Goal: Task Accomplishment & Management: Manage account settings

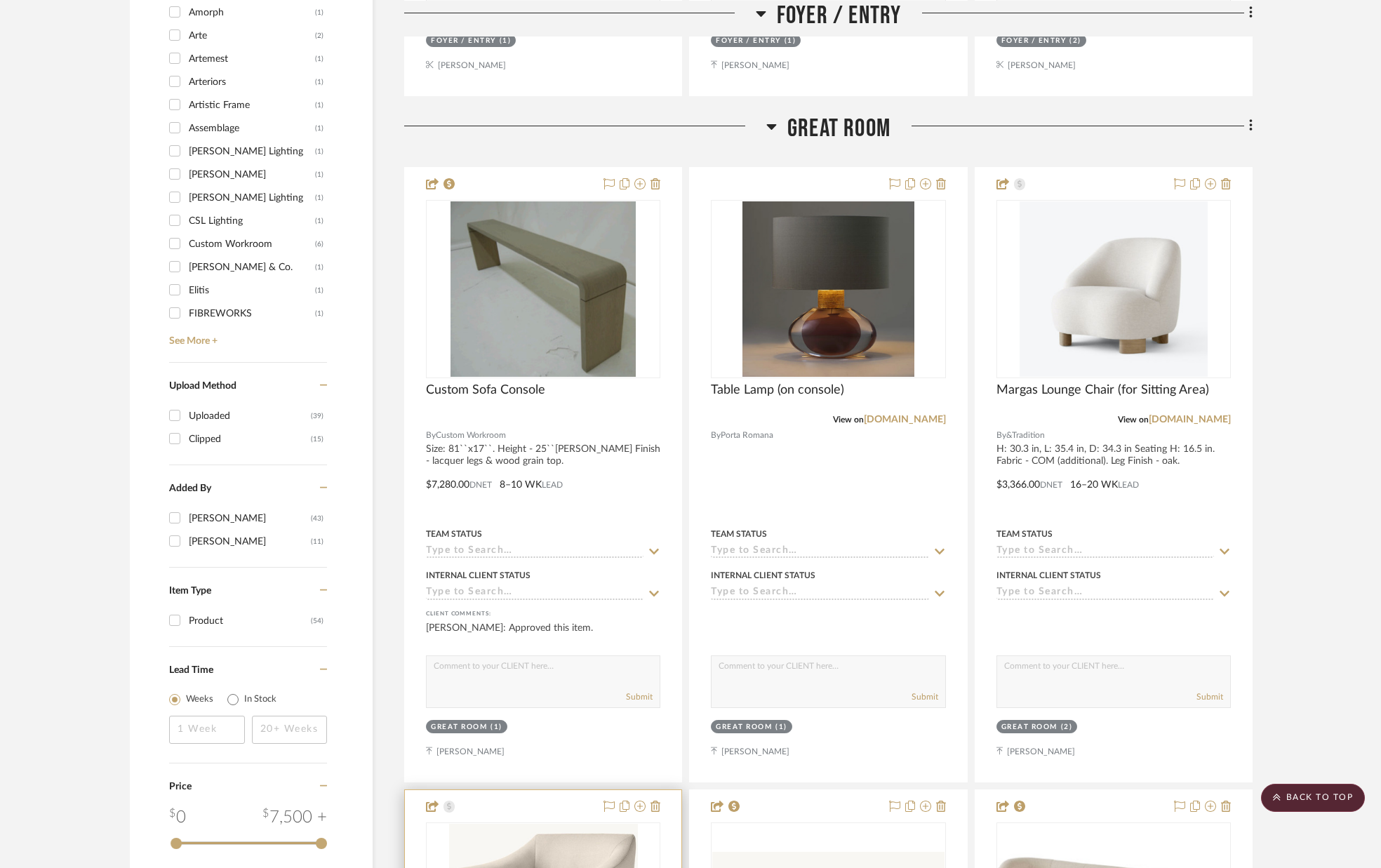
scroll to position [1522, 0]
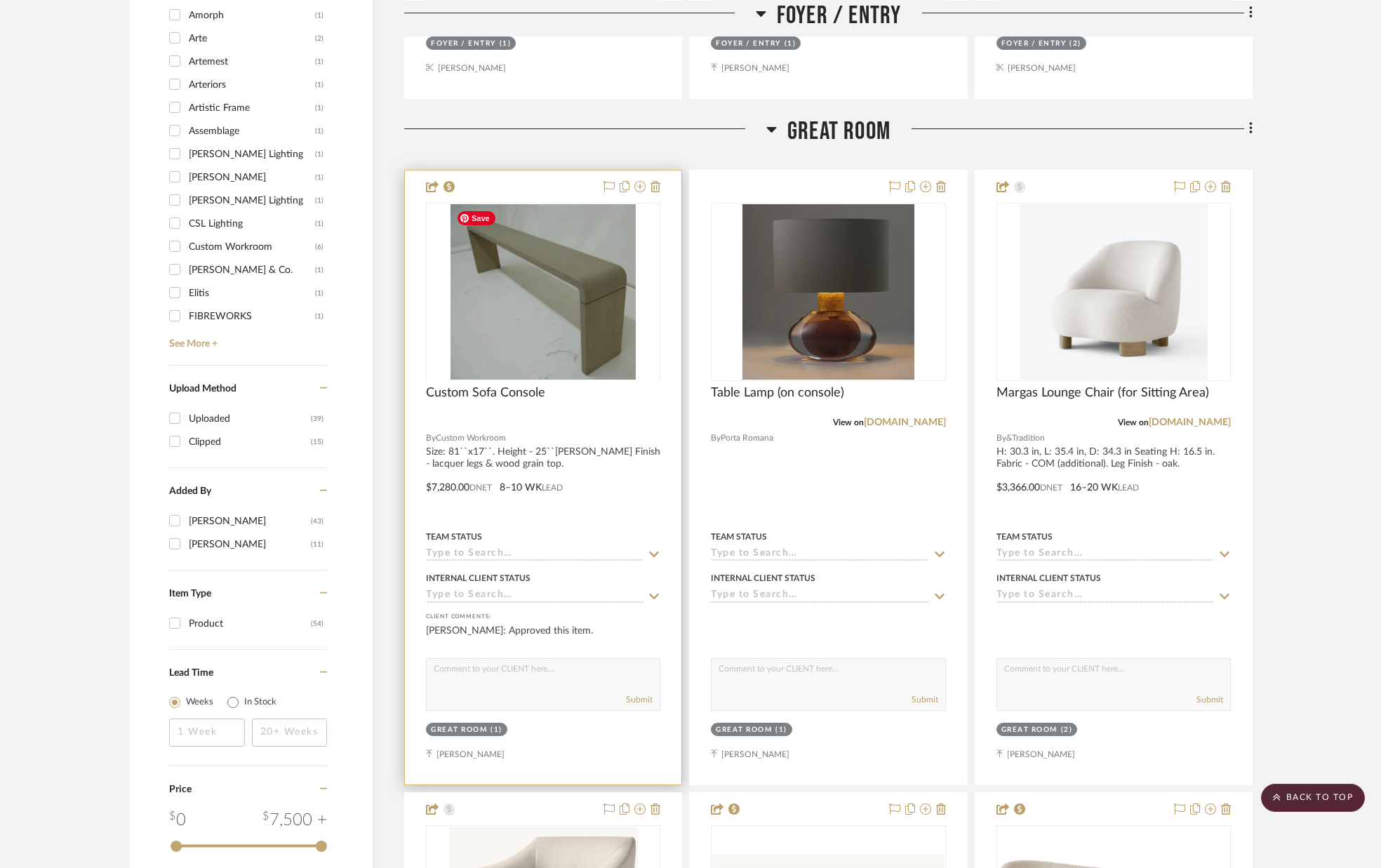
click at [575, 353] on div at bounding box center [544, 380] width 235 height 355
click at [573, 351] on img "0" at bounding box center [544, 291] width 185 height 176
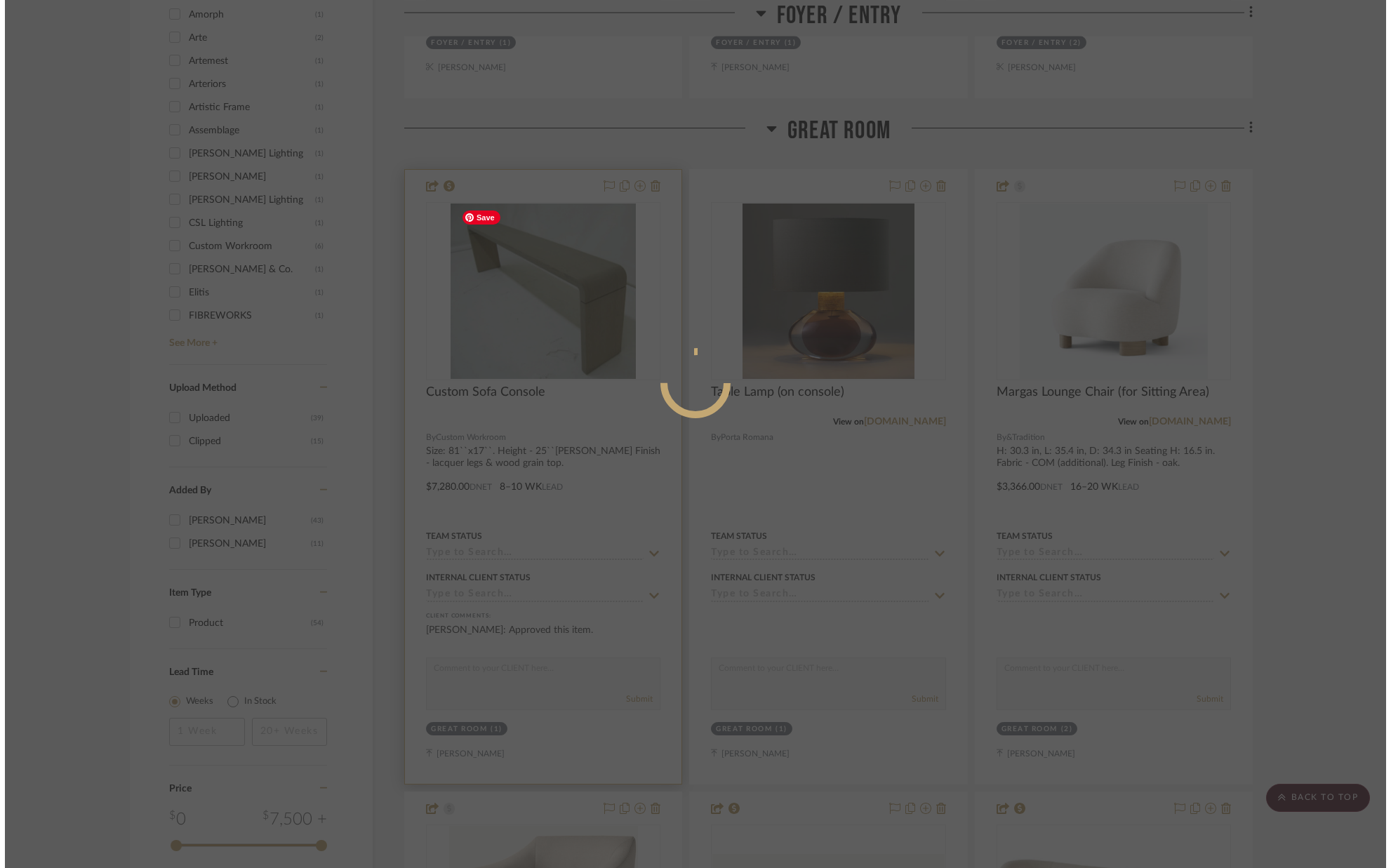
scroll to position [0, 0]
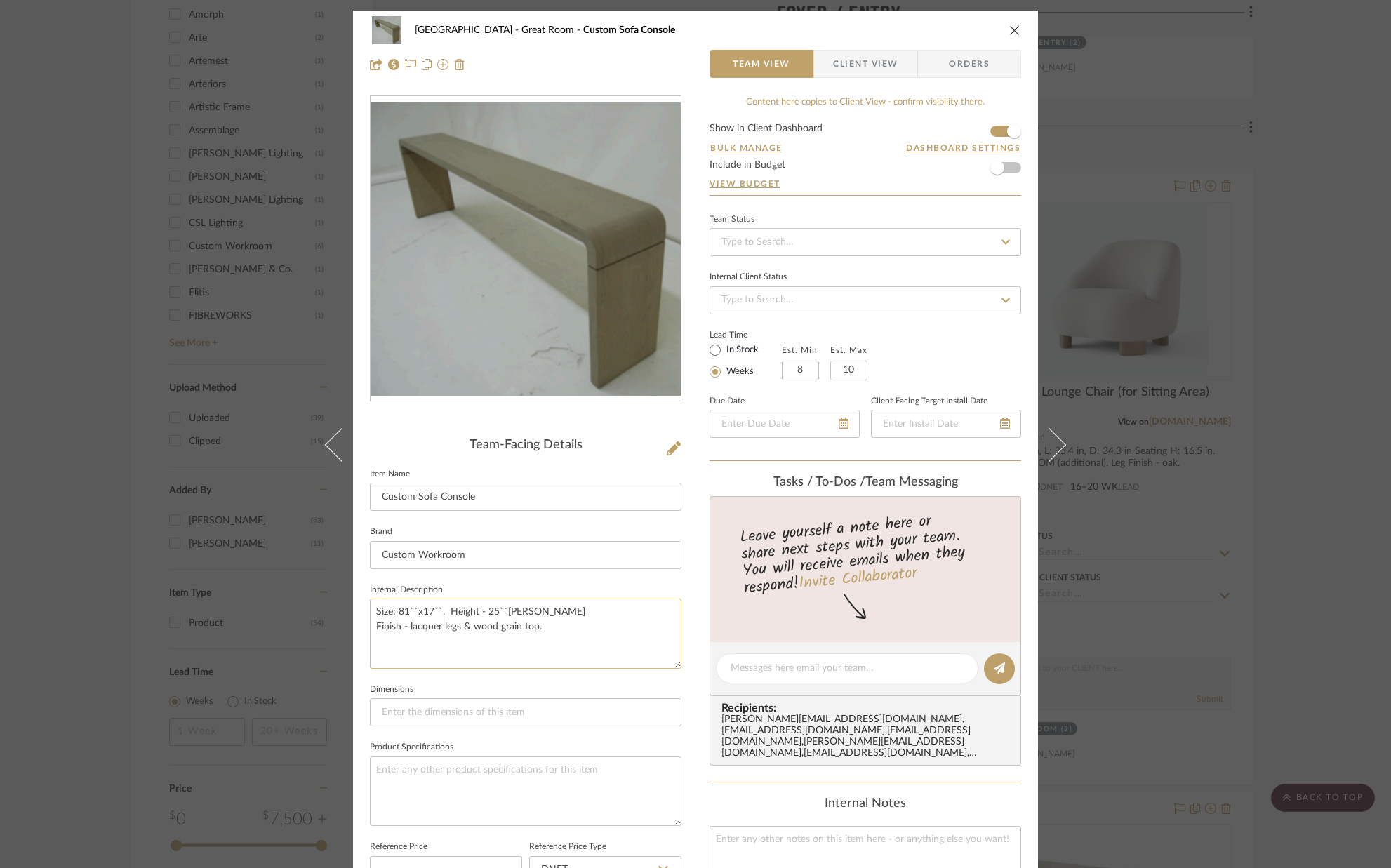
click at [472, 632] on textarea "Size: 81``x17``. Height - 25``[PERSON_NAME] Finish - lacquer legs & wood grain …" at bounding box center [525, 632] width 312 height 70
click at [470, 626] on textarea "Size: 81``x17``. Height - 25``[PERSON_NAME] Finish - lacquer legs & wood grain …" at bounding box center [525, 632] width 312 height 70
click at [485, 625] on textarea "Size: 81``x17``. Height - 25``[PERSON_NAME] Finish - lacquer legs & rift oak wo…" at bounding box center [525, 632] width 312 height 70
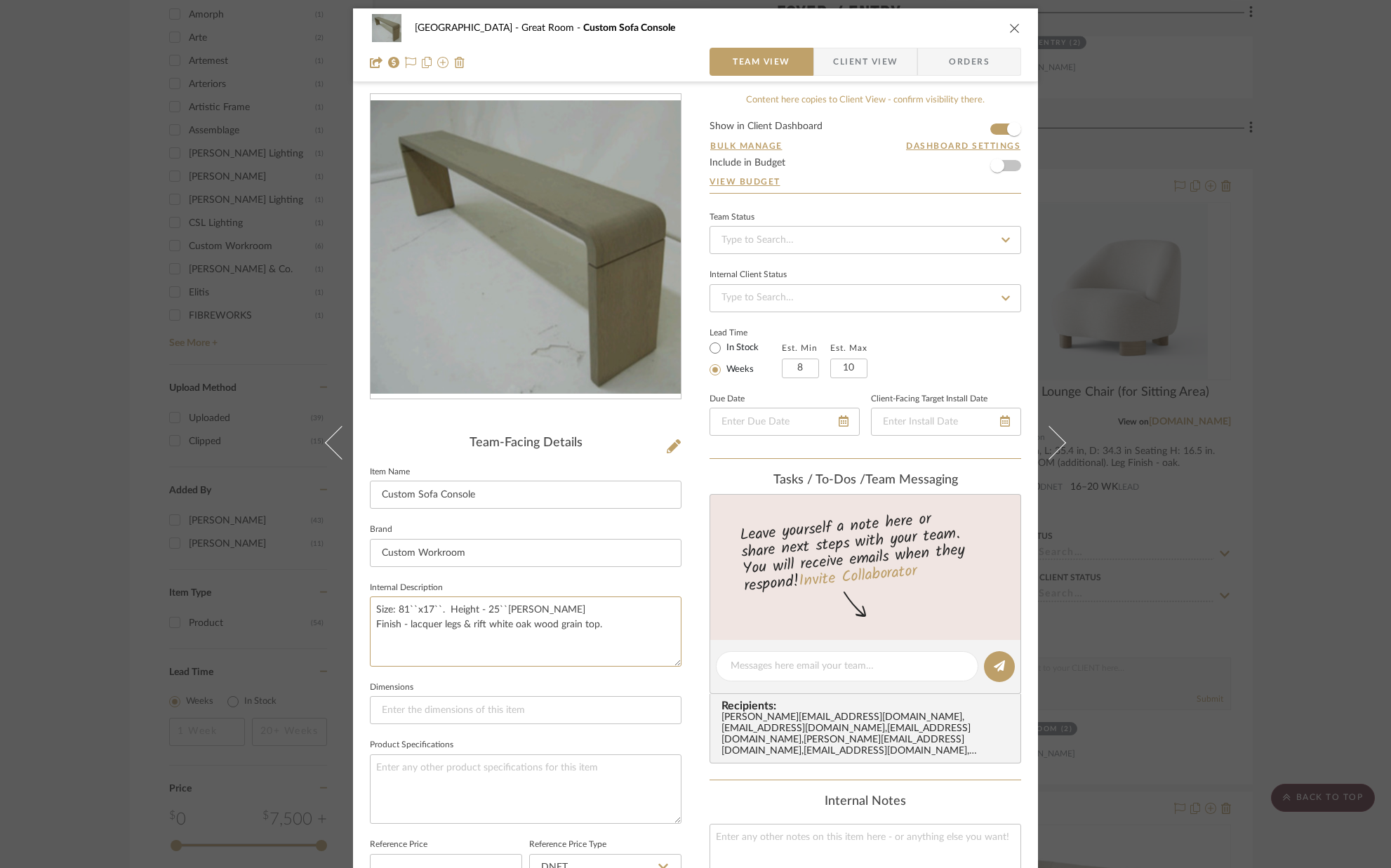
type textarea "Size: 81``x17``. Height - 25``[PERSON_NAME] Finish - lacquer legs & rift white …"
click at [519, 677] on fieldset "Dimensions" at bounding box center [525, 700] width 312 height 47
click at [405, 625] on textarea "Size: 81``x17``. Height - 25``[PERSON_NAME] Finish - lacquer legs & rift white …" at bounding box center [525, 631] width 312 height 70
type textarea "Size: 81``x17``. Height - 25``[PERSON_NAME] Finish - glossy lacquer legs & rift…"
click at [464, 677] on fieldset "Dimensions" at bounding box center [525, 700] width 312 height 47
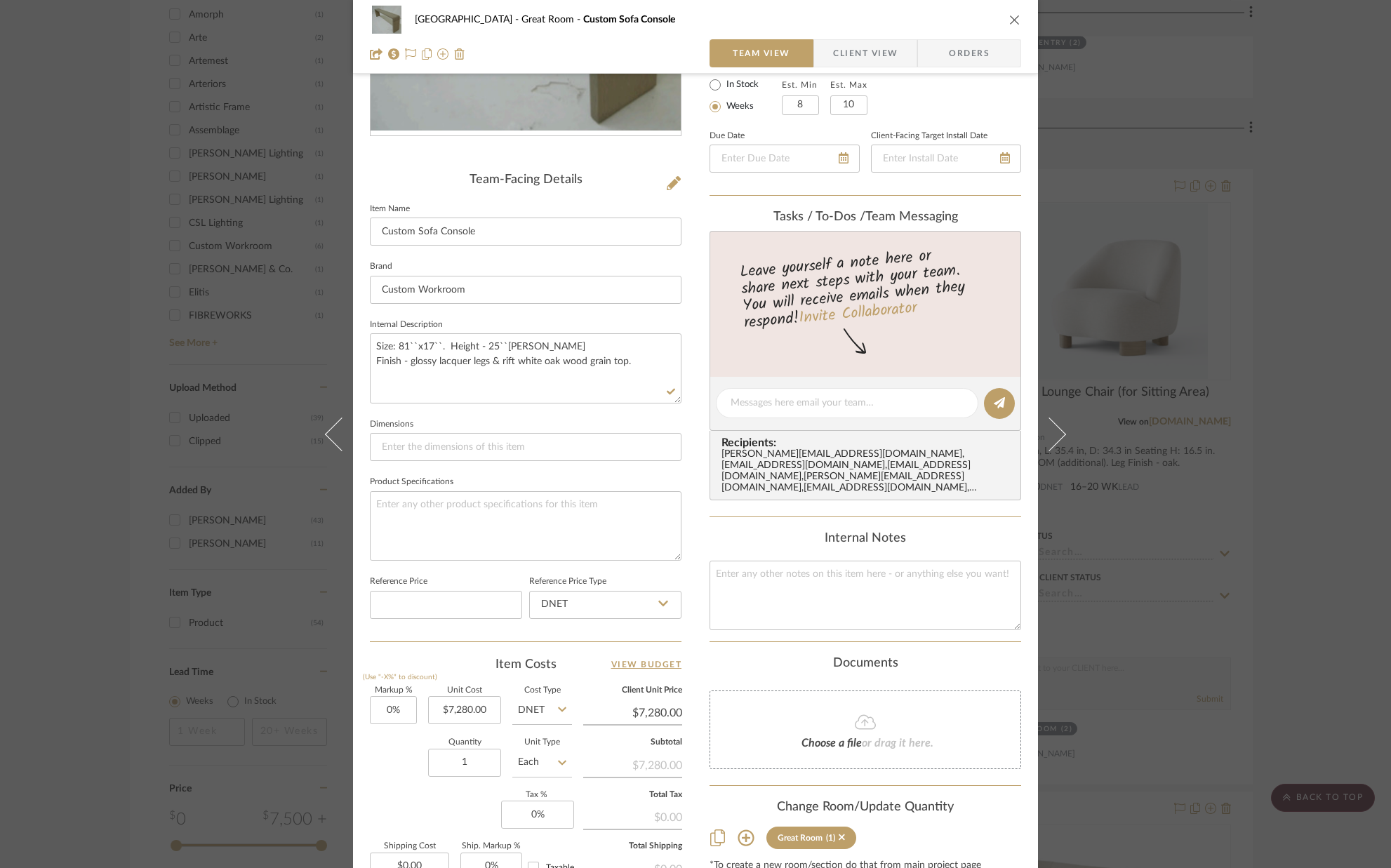
scroll to position [0, 0]
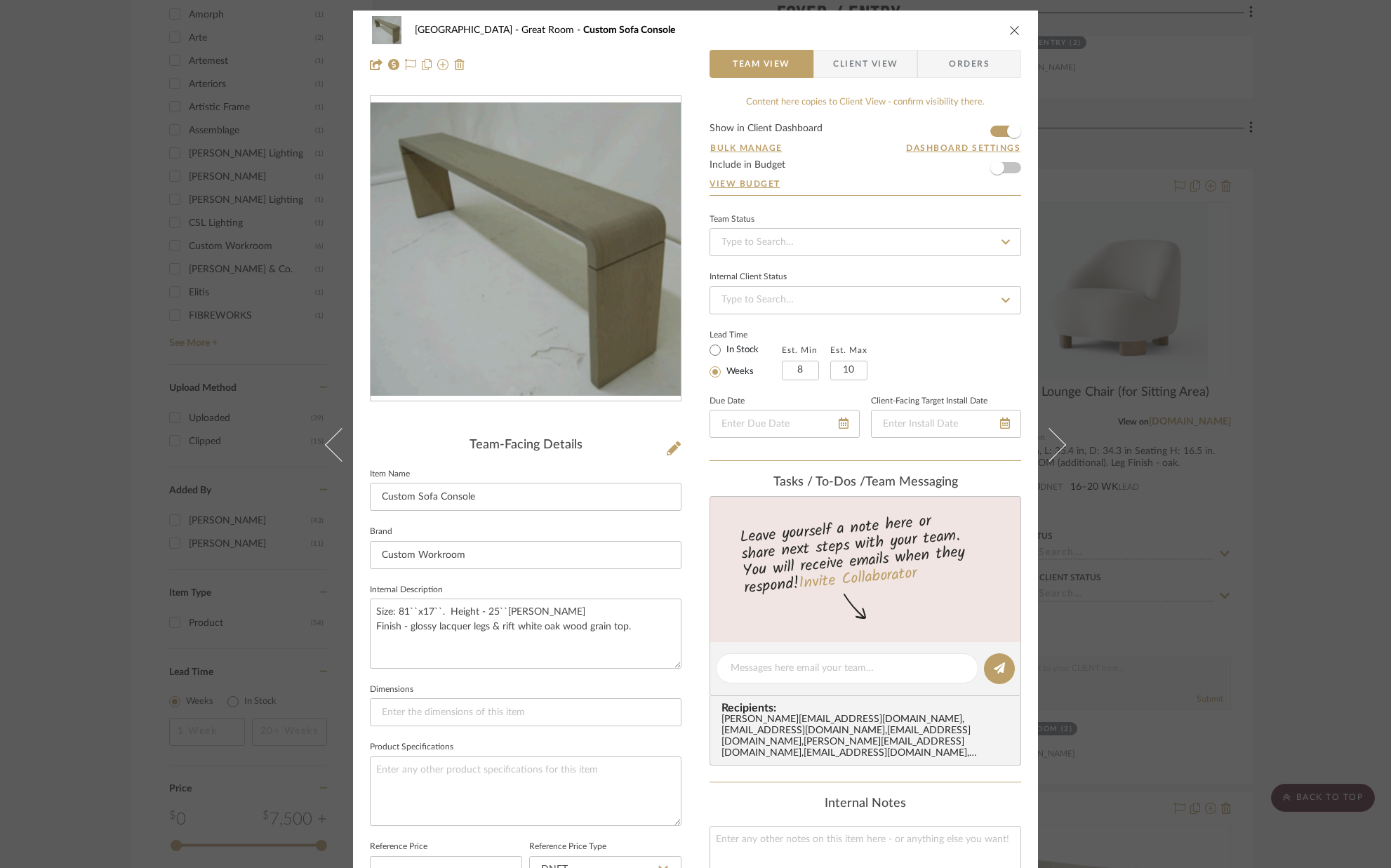
click at [1010, 26] on icon "close" at bounding box center [1015, 30] width 11 height 11
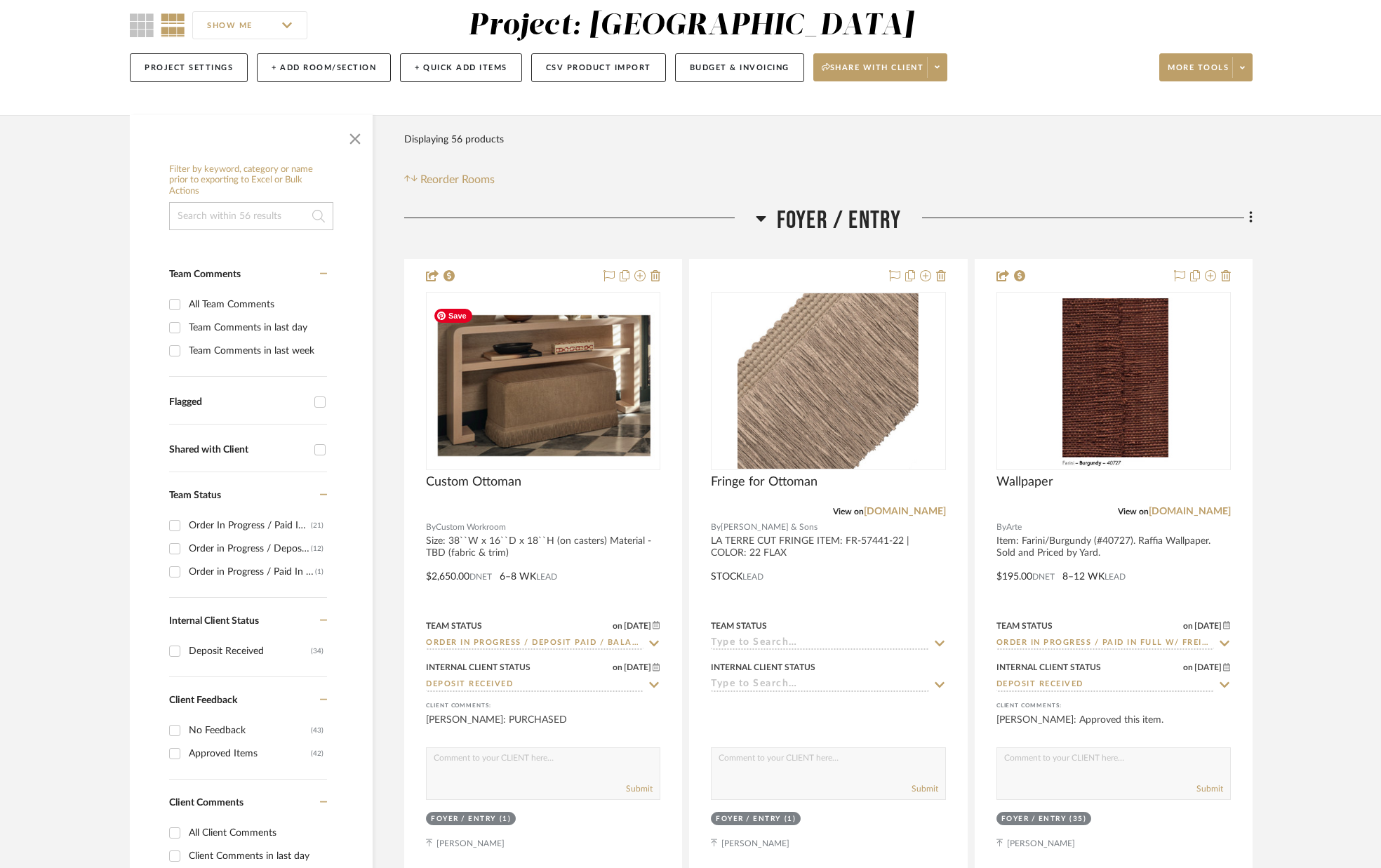
scroll to position [126, 0]
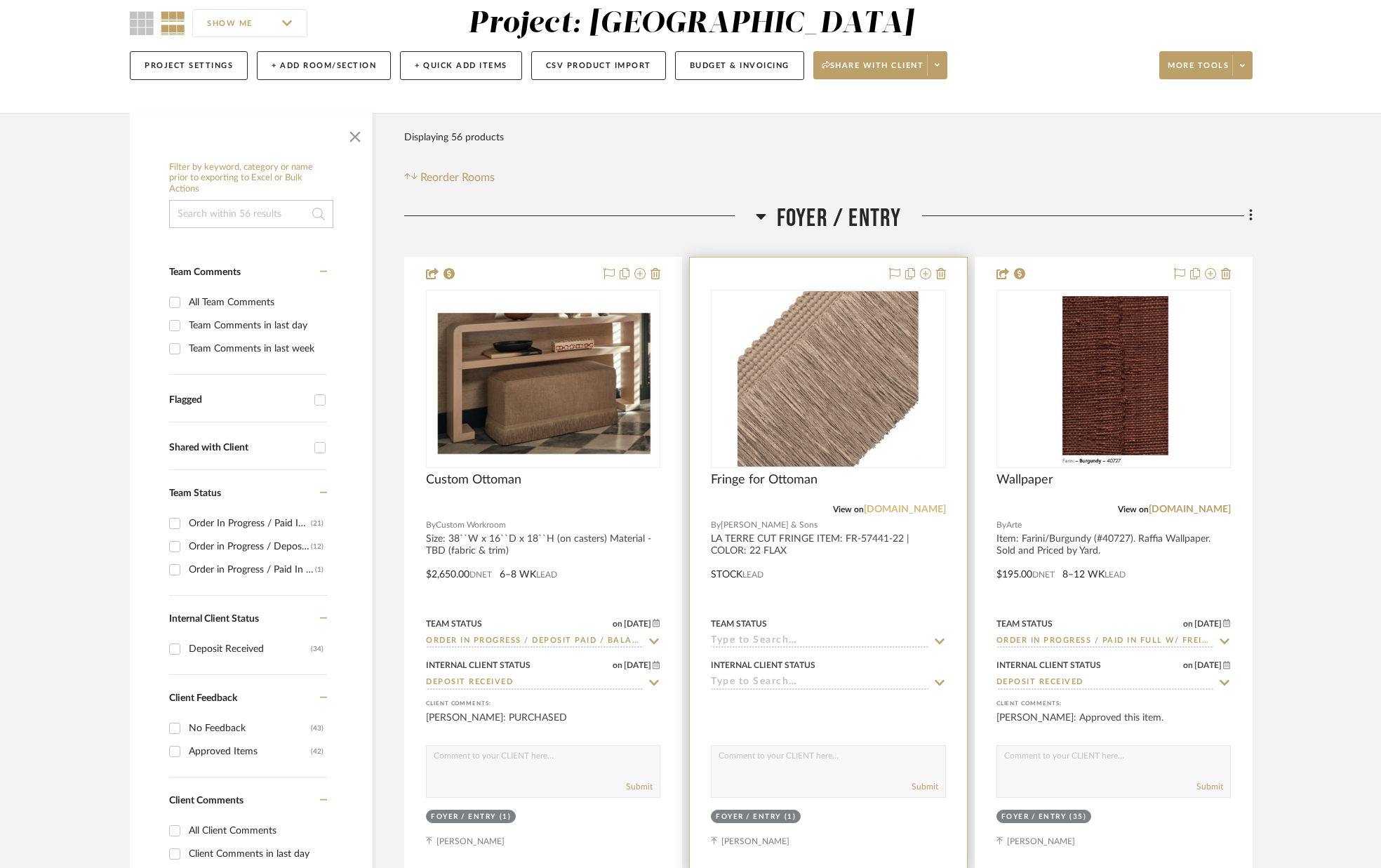
click at [879, 509] on link "[DOMAIN_NAME]" at bounding box center [904, 509] width 82 height 10
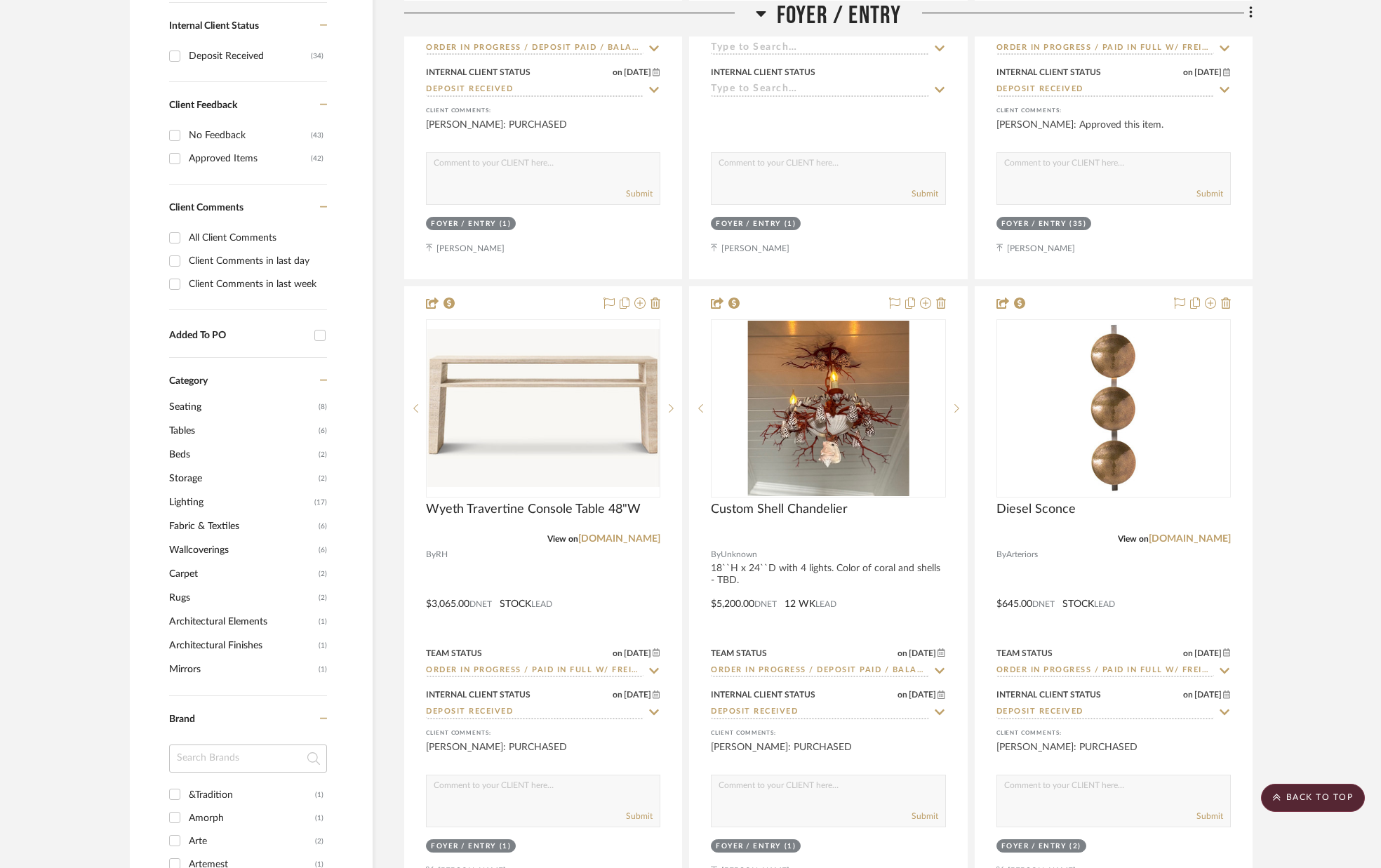
scroll to position [0, 0]
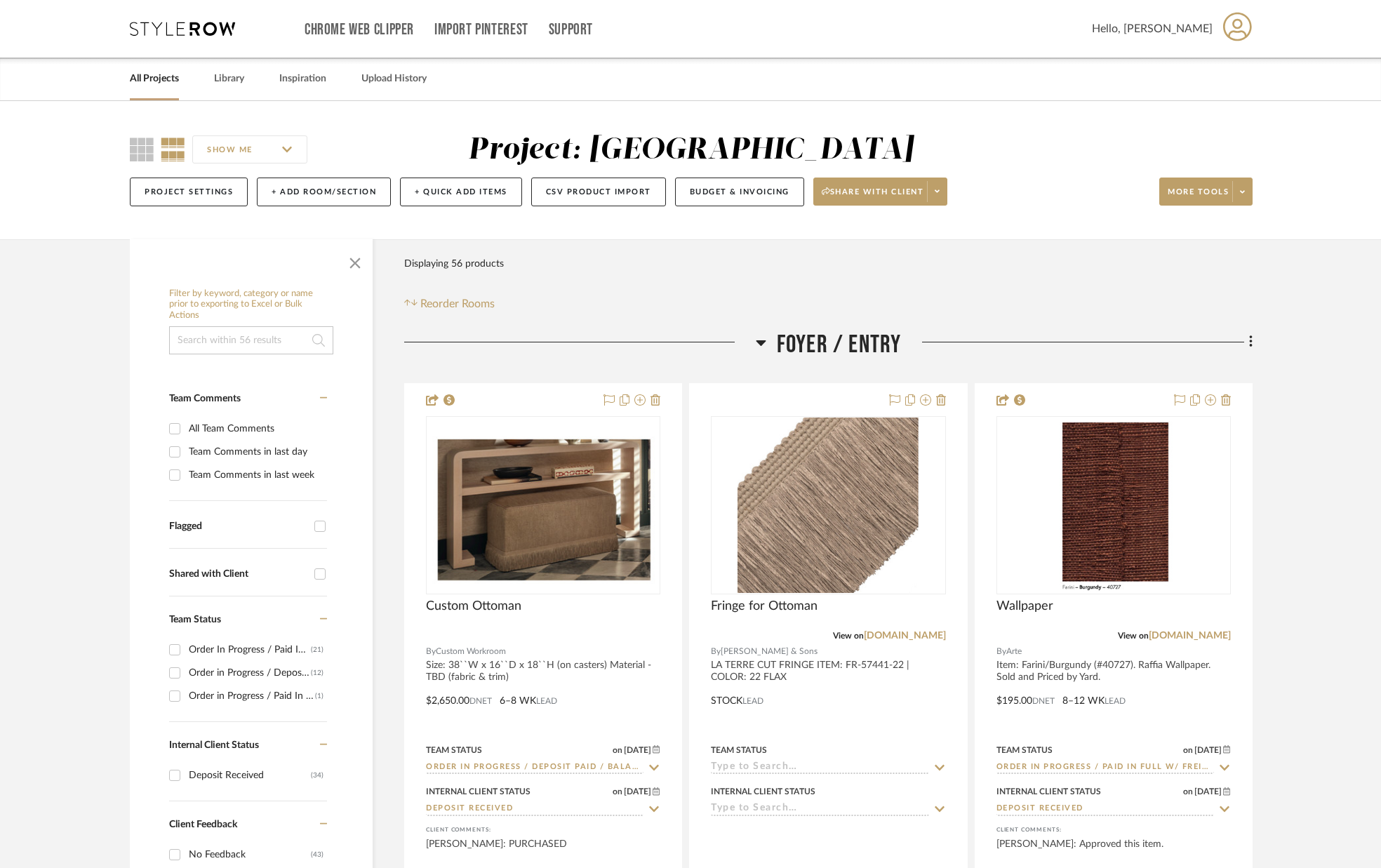
click at [1252, 343] on icon at bounding box center [1250, 342] width 3 height 12
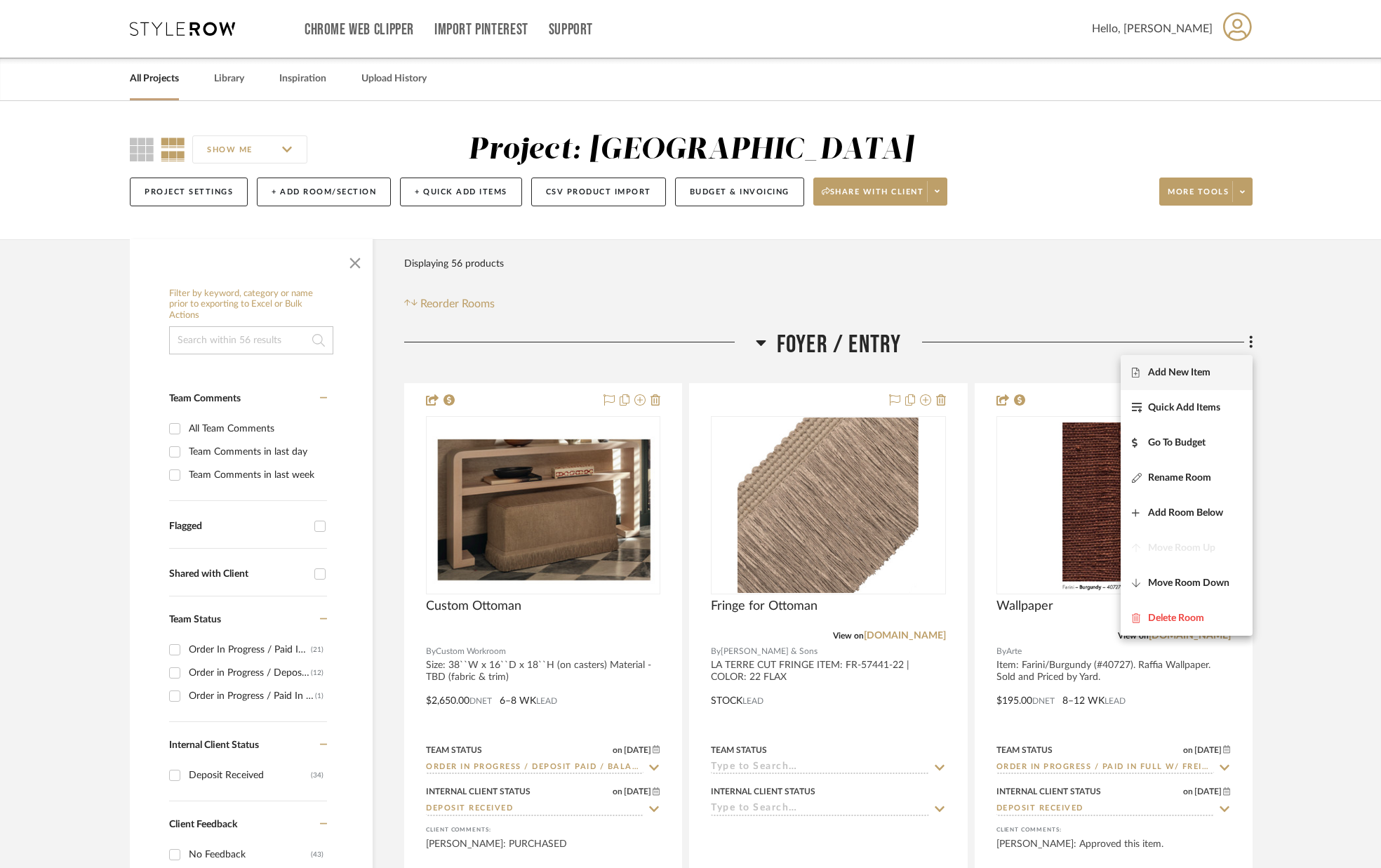
click at [1209, 370] on span "Add New Item" at bounding box center [1179, 372] width 63 height 12
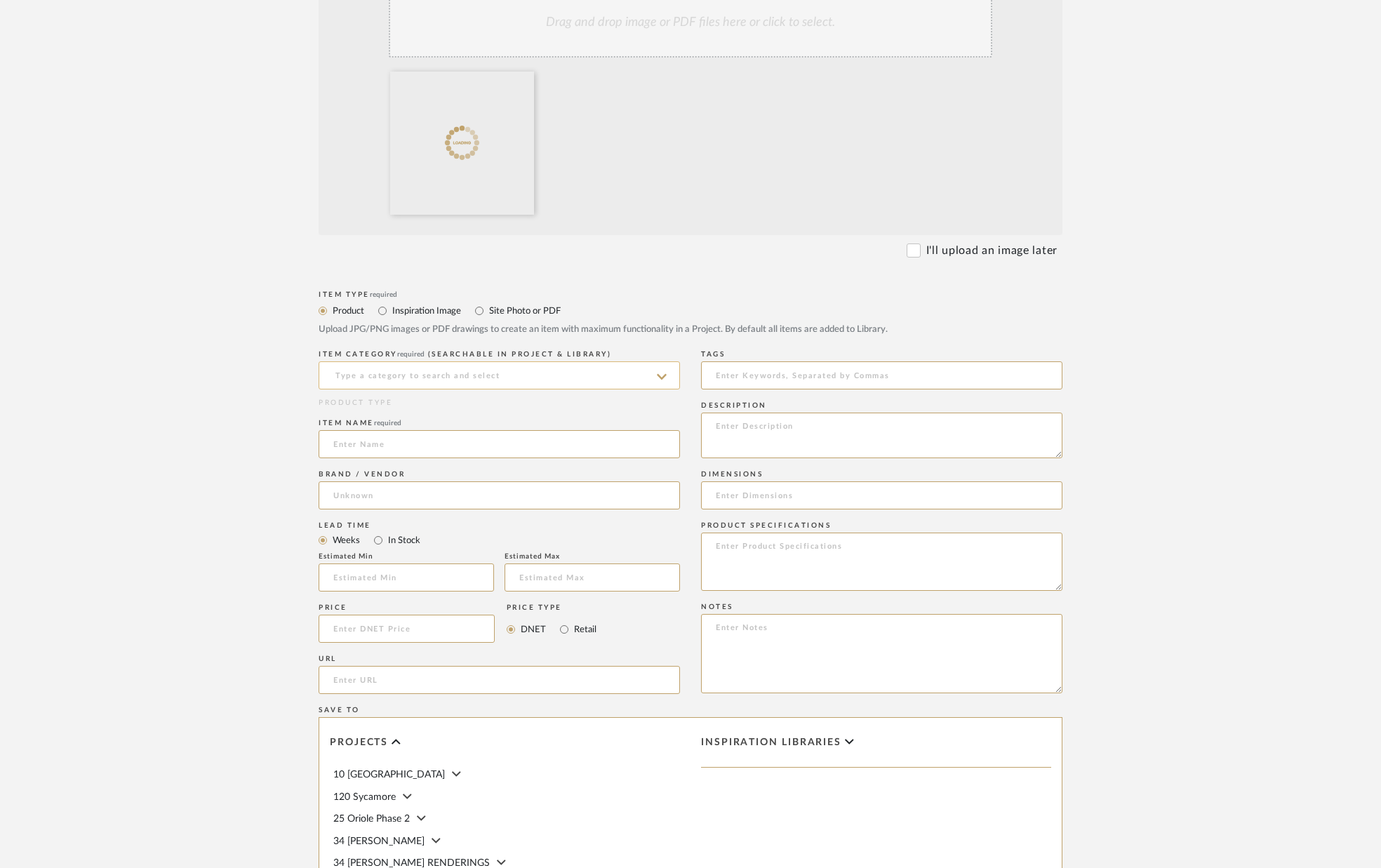
scroll to position [350, 0]
click at [573, 370] on input at bounding box center [499, 371] width 362 height 28
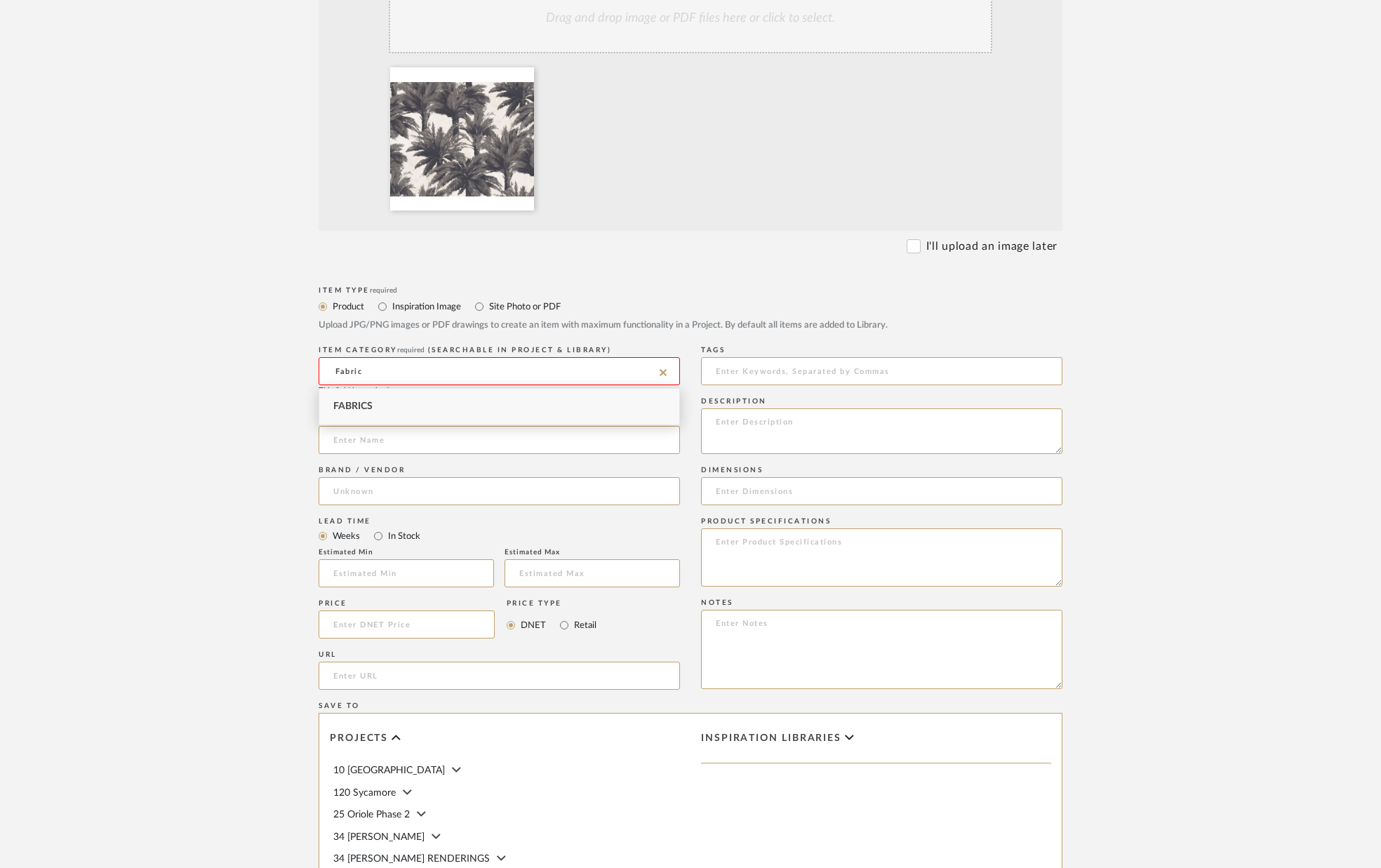
click at [517, 406] on div "Fabrics" at bounding box center [499, 407] width 360 height 36
type input "Fabrics"
click at [499, 433] on input at bounding box center [499, 440] width 362 height 28
type input "Fabric for Ottoman"
click at [391, 485] on input at bounding box center [499, 491] width 362 height 28
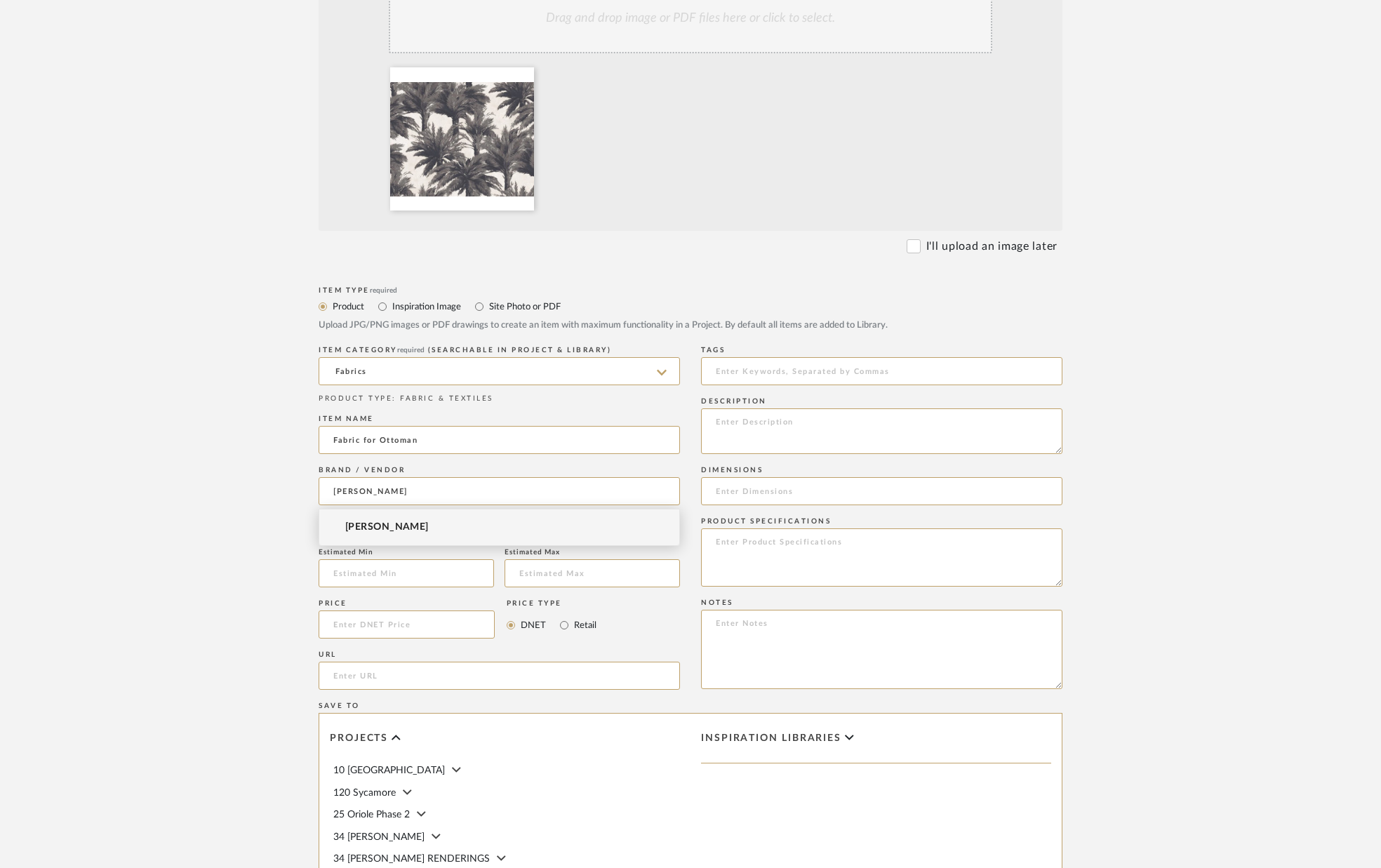
type input "[PERSON_NAME]"
click at [375, 522] on span "[PERSON_NAME]" at bounding box center [387, 528] width 84 height 12
click at [735, 440] on textarea at bounding box center [882, 431] width 362 height 46
paste textarea "[GEOGRAPHIC_DATA]"
paste textarea "F2751002"
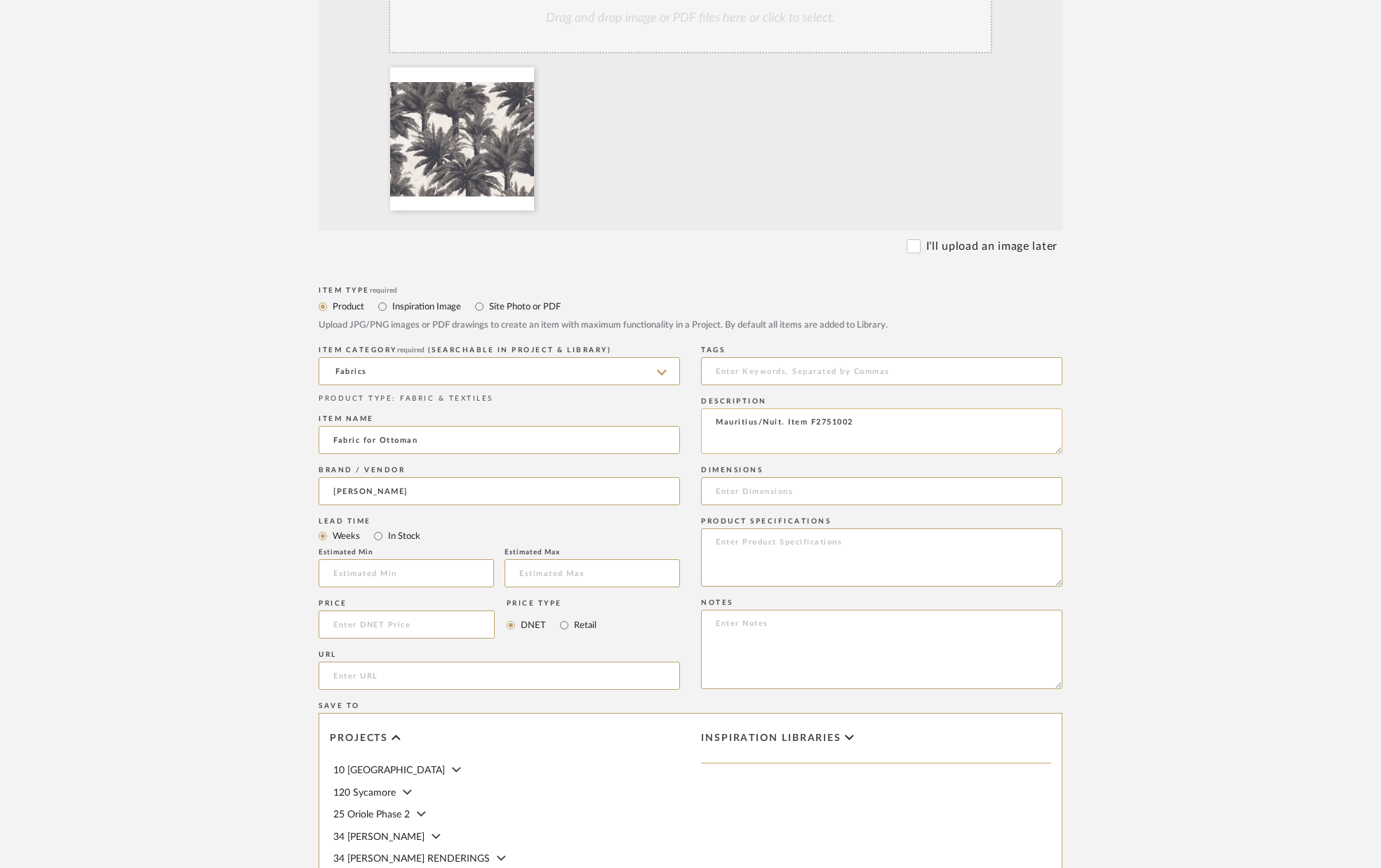
click at [811, 422] on textarea "Mauritius/Nuit. Item F2751002" at bounding box center [882, 431] width 362 height 46
click at [868, 420] on textarea "Mauritius/Nuit. Item #F2751002" at bounding box center [882, 431] width 362 height 46
type textarea "Mauritius/Nuit. Item #F2751002."
click at [866, 488] on input at bounding box center [882, 491] width 362 height 28
paste input "[URL][DOMAIN_NAME]"
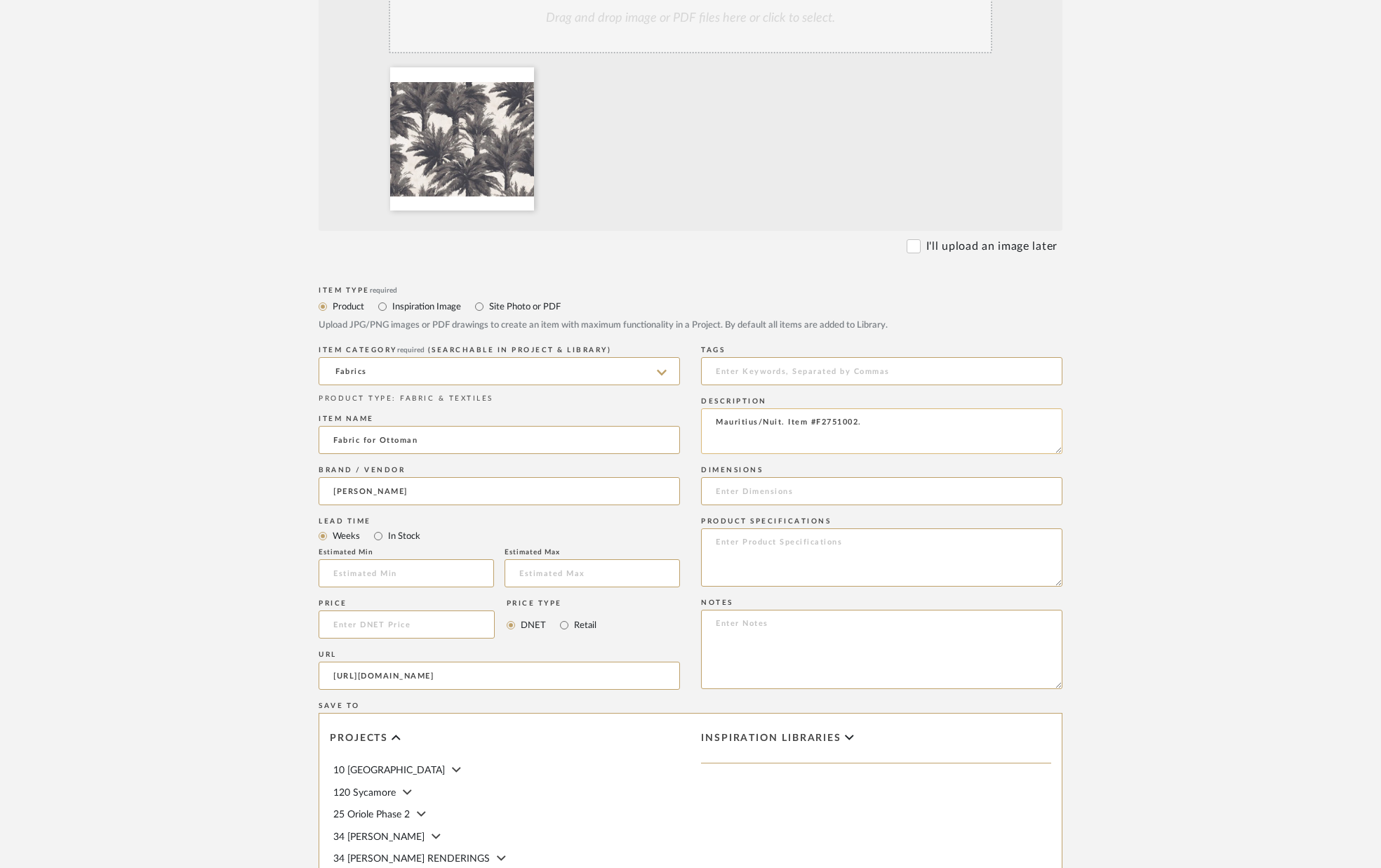
type input "[URL][DOMAIN_NAME]"
click at [880, 430] on textarea "Mauritius/Nuit. Item #F2751002." at bounding box center [882, 431] width 362 height 46
type textarea "Mauritius/Nuit. Item #F2751002. Needs to be backed for upholstery."
click at [828, 483] on input at bounding box center [882, 491] width 362 height 28
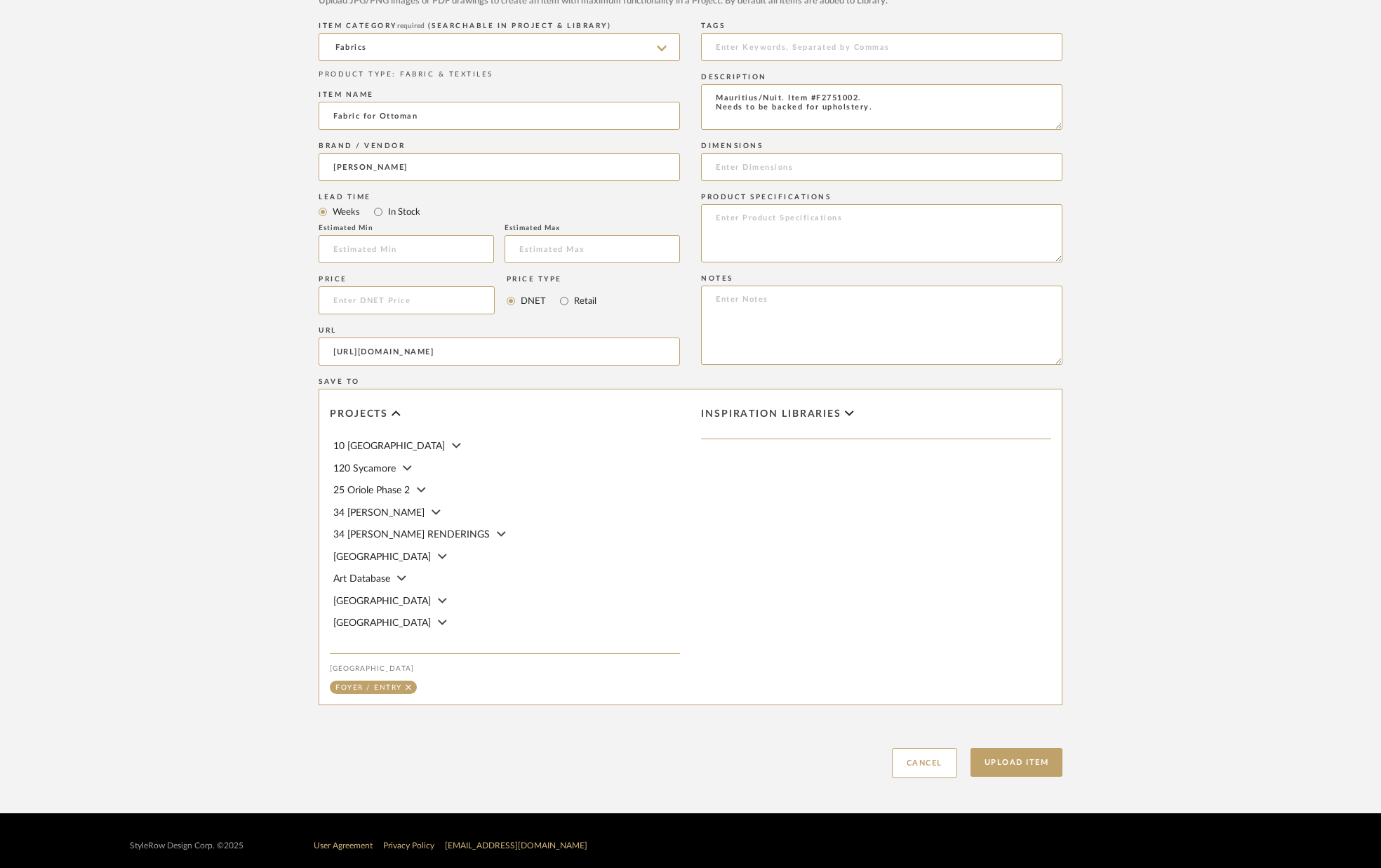
scroll to position [685, 0]
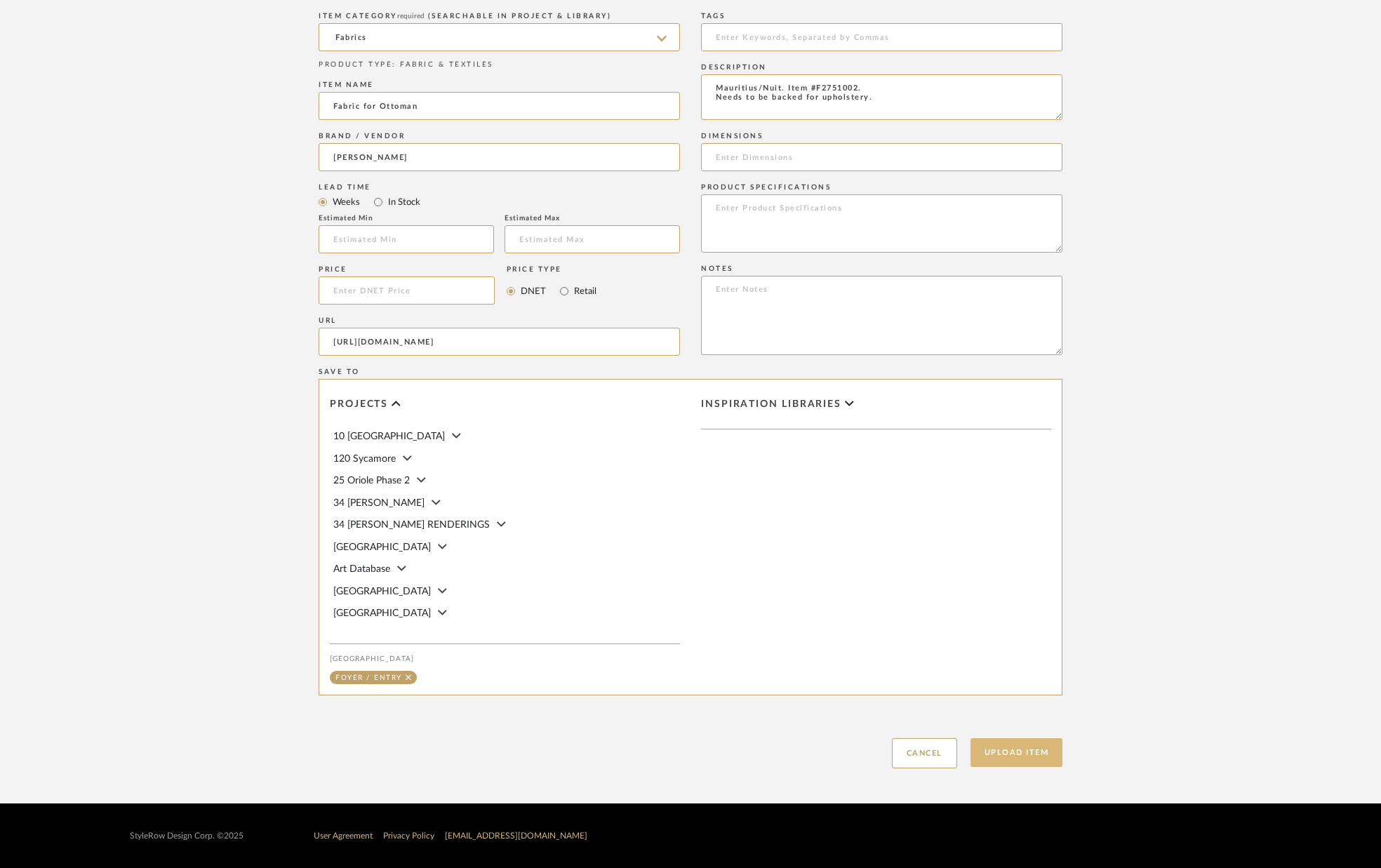
click at [1010, 749] on button "Upload Item" at bounding box center [1017, 752] width 93 height 29
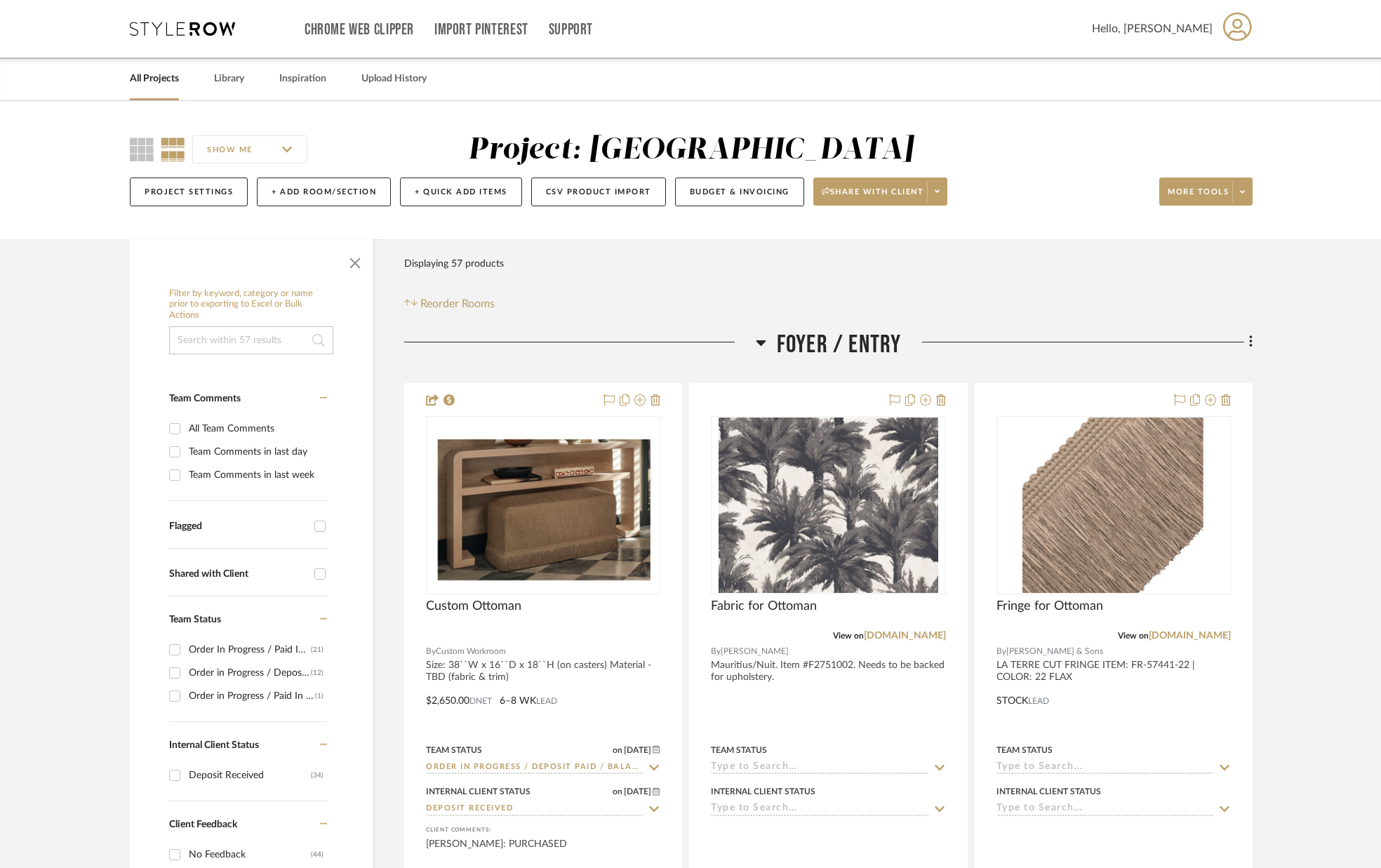
click at [155, 80] on link "All Projects" at bounding box center [154, 79] width 49 height 19
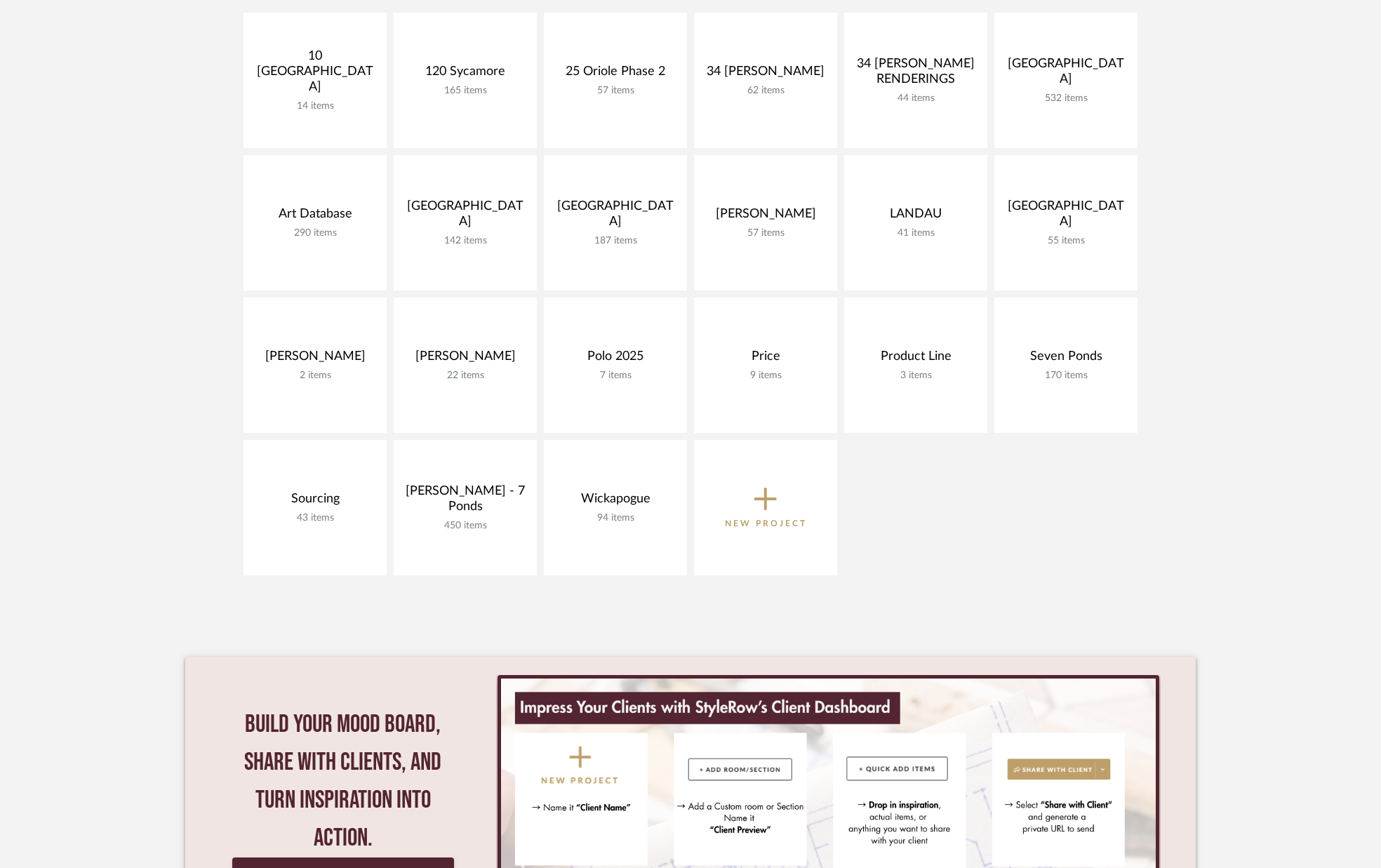
scroll to position [337, 0]
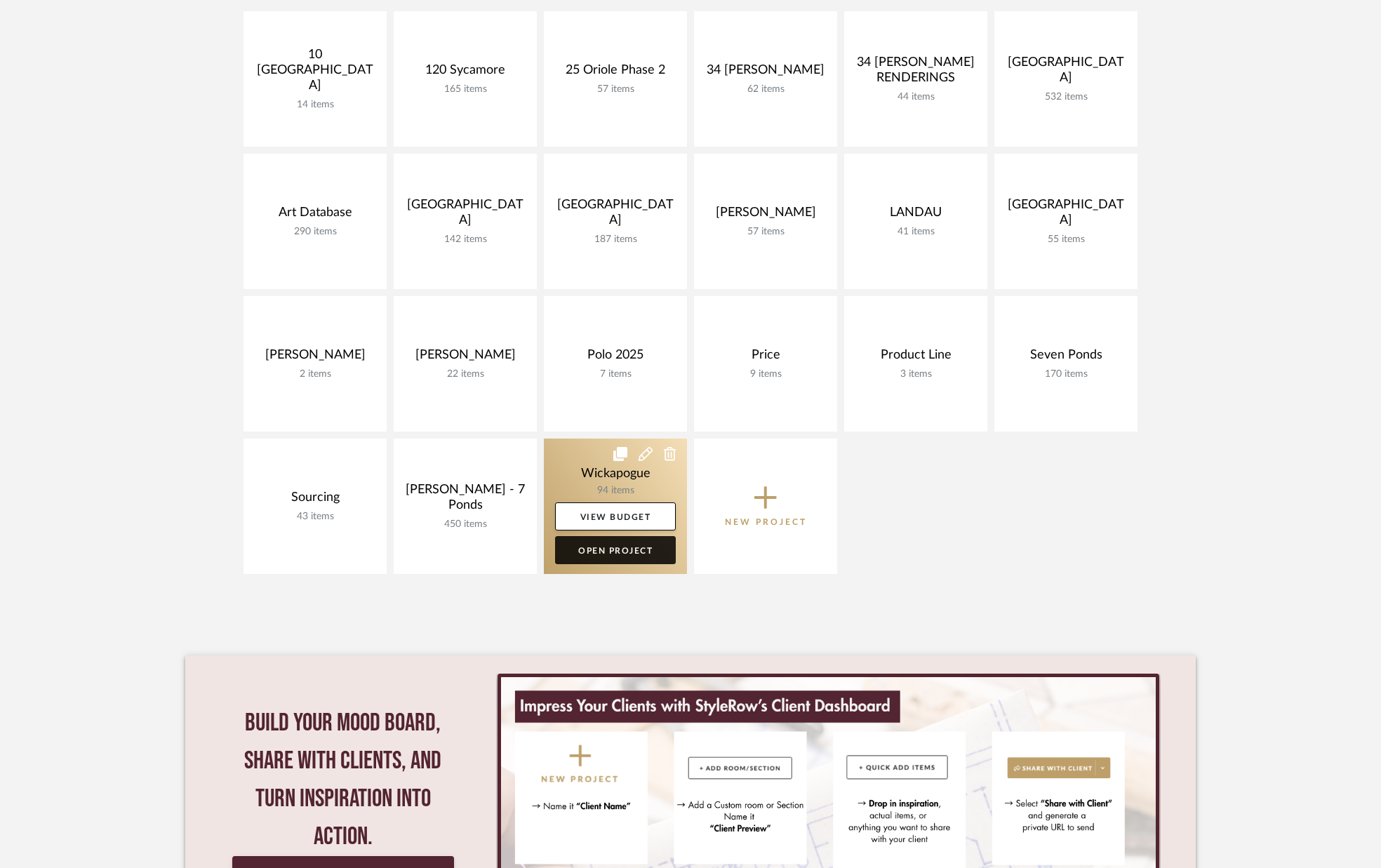
click at [602, 553] on link "Open Project" at bounding box center [615, 550] width 121 height 28
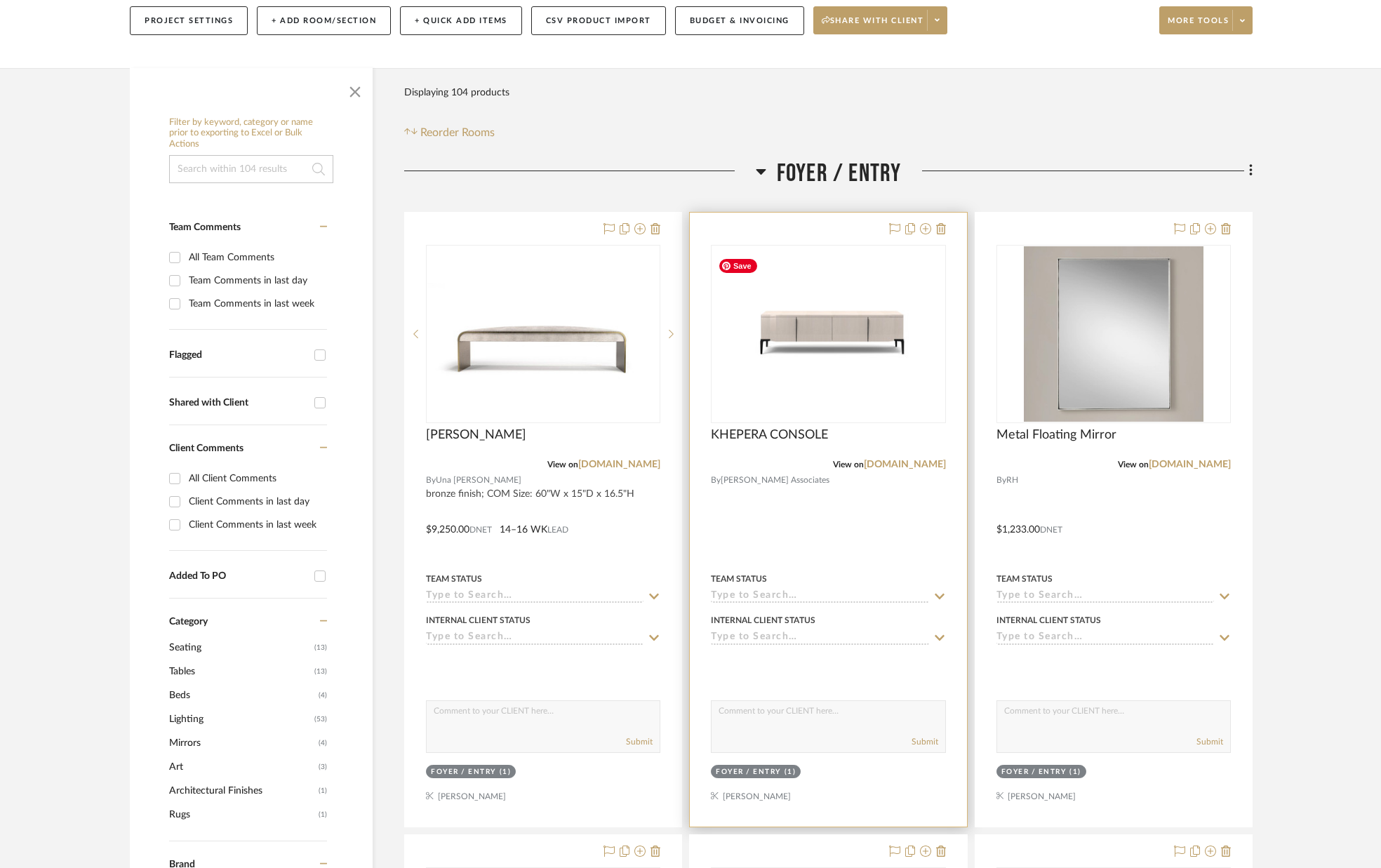
scroll to position [176, 0]
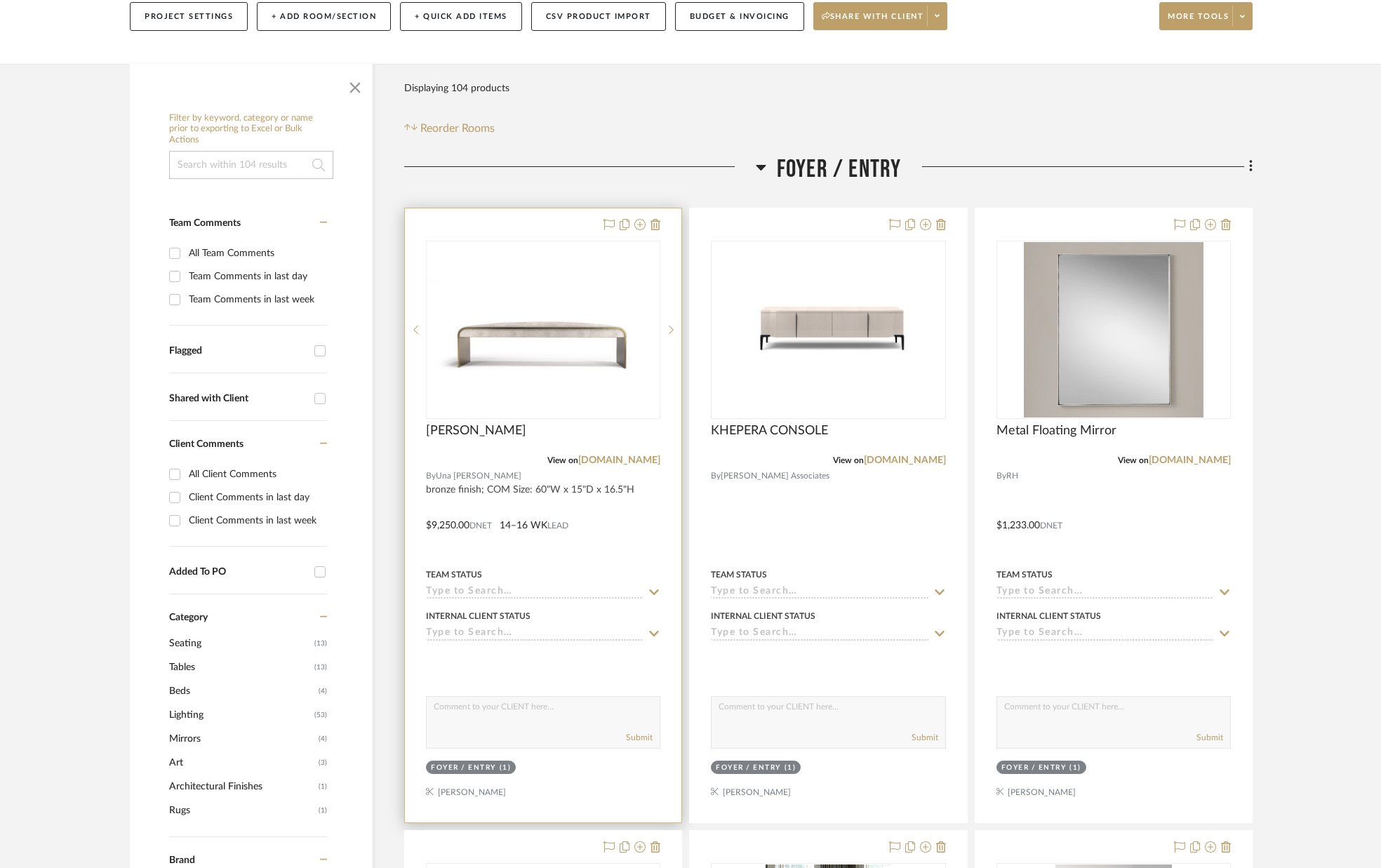
click at [502, 486] on div at bounding box center [543, 515] width 276 height 614
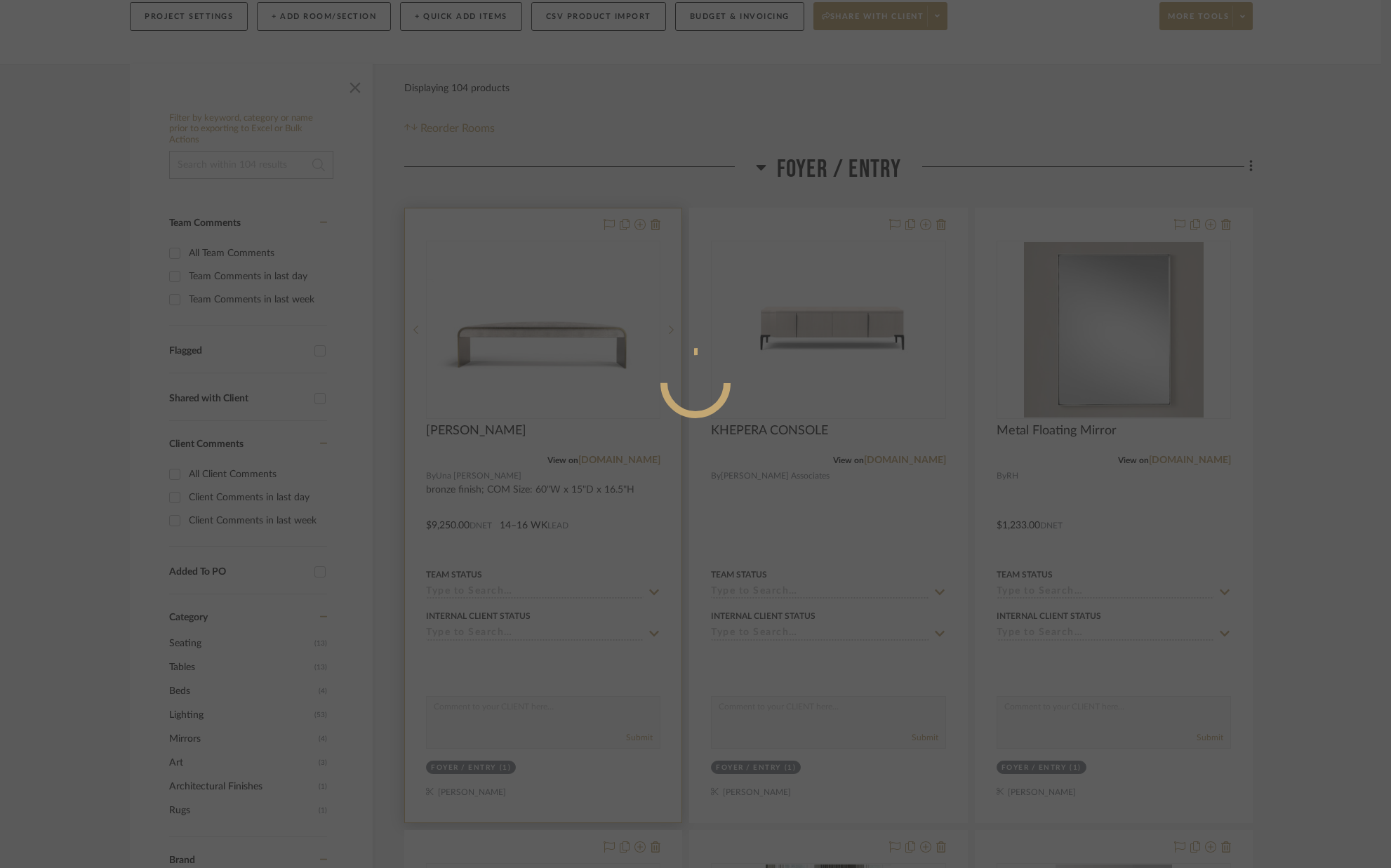
click at [502, 486] on div at bounding box center [696, 434] width 1391 height 868
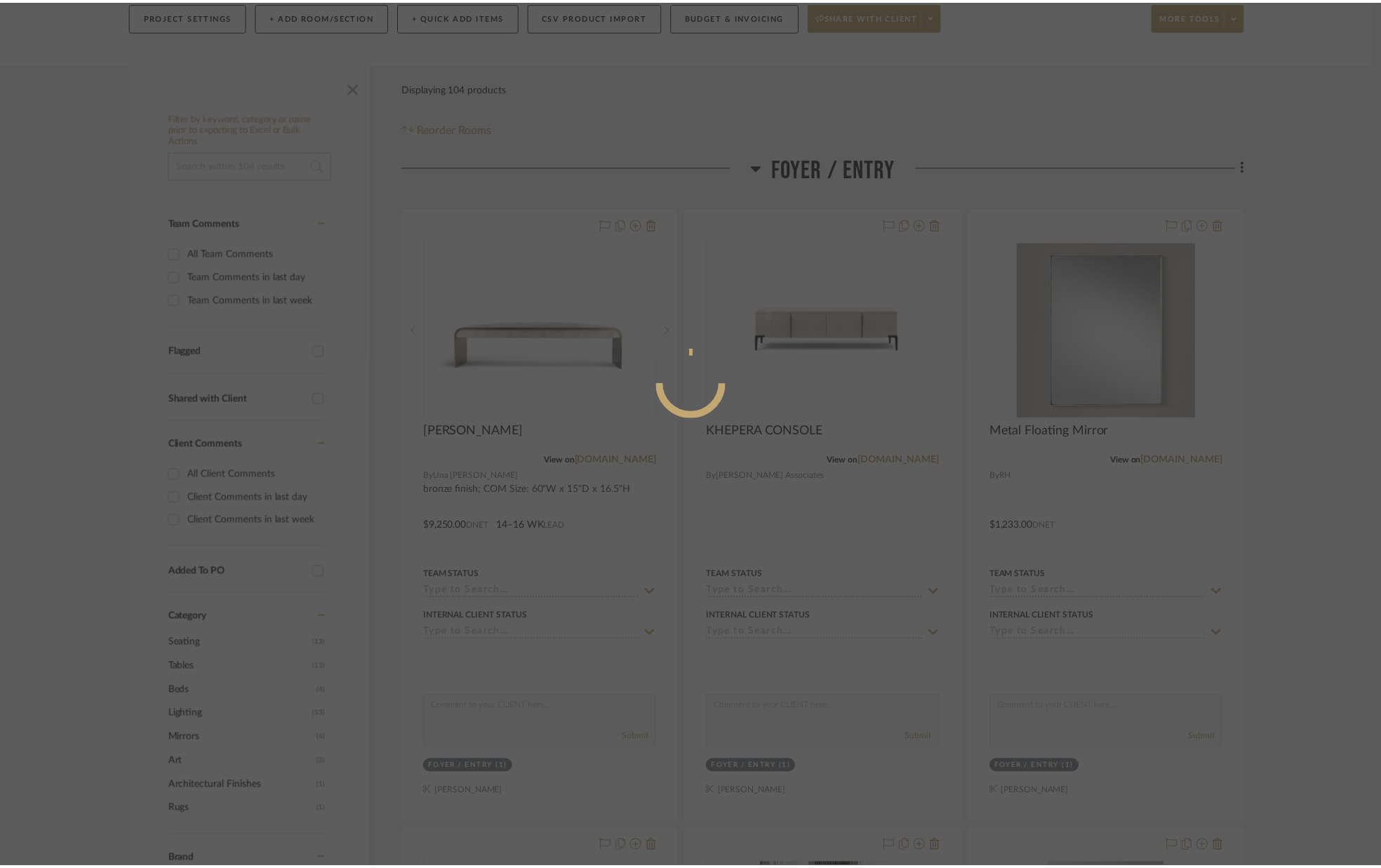
scroll to position [176, 0]
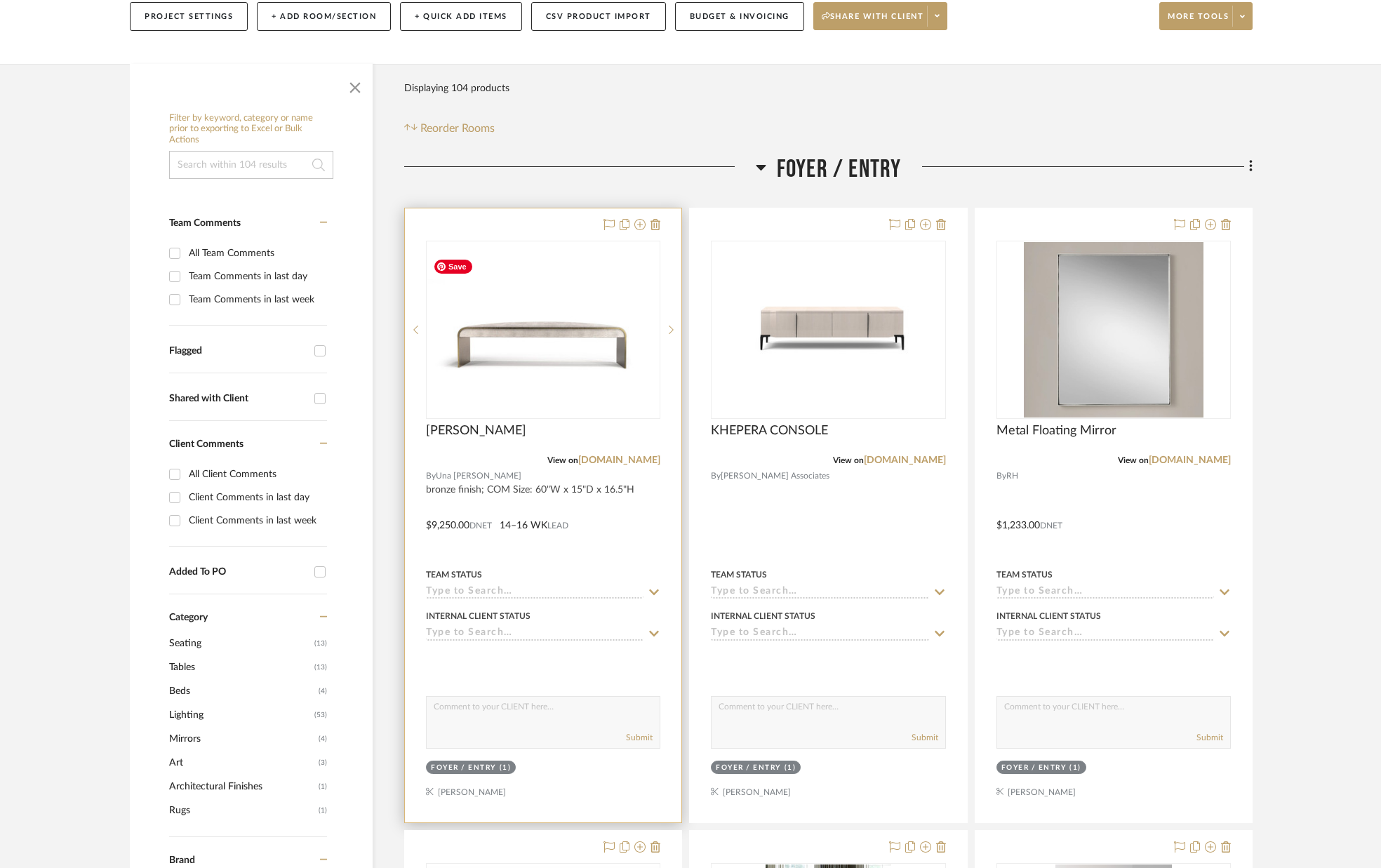
click at [521, 321] on img "0" at bounding box center [543, 329] width 231 height 153
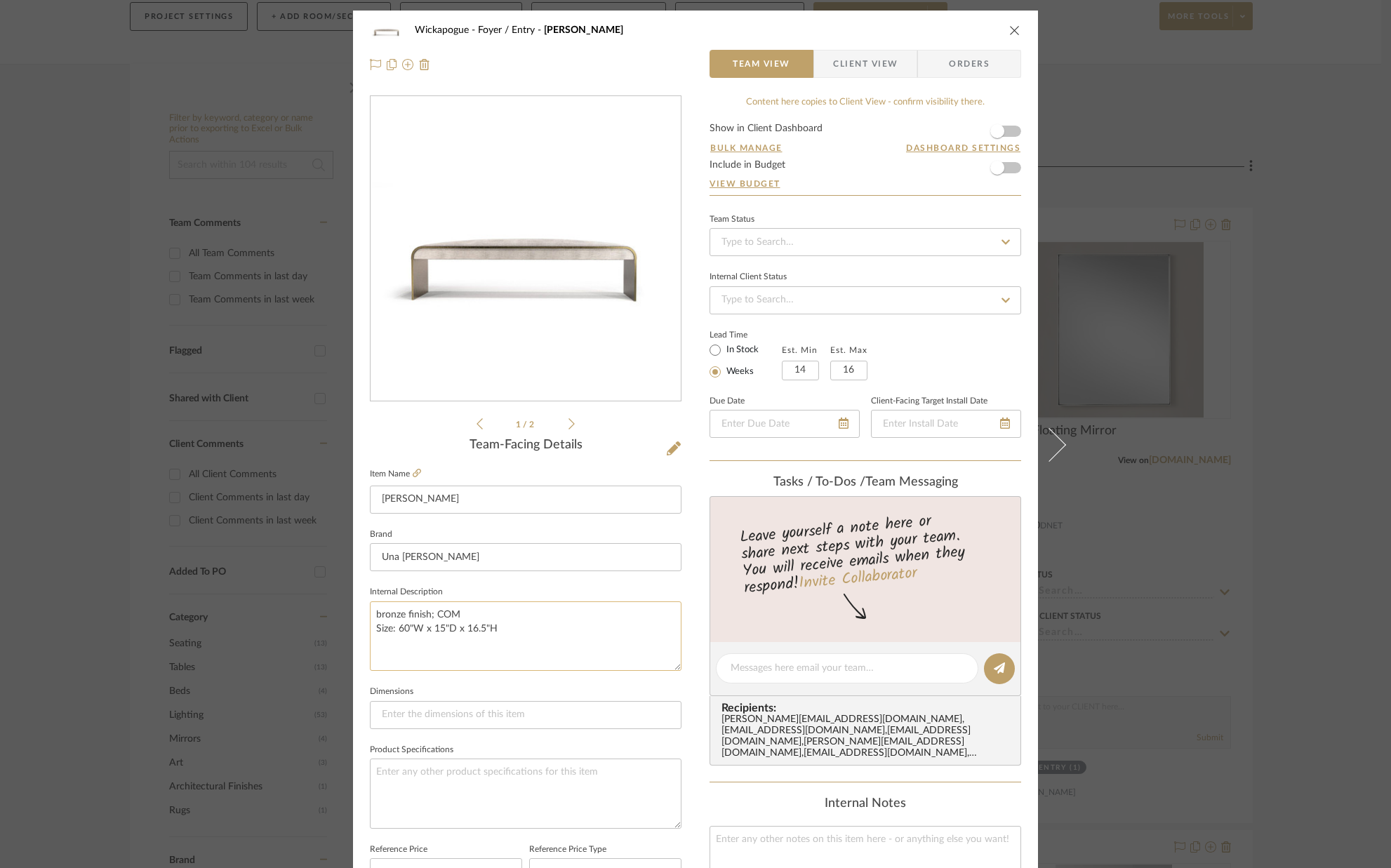
click at [456, 617] on textarea "bronze finish; COM Size: 60"W x 15"D x 16.5"H" at bounding box center [525, 636] width 312 height 70
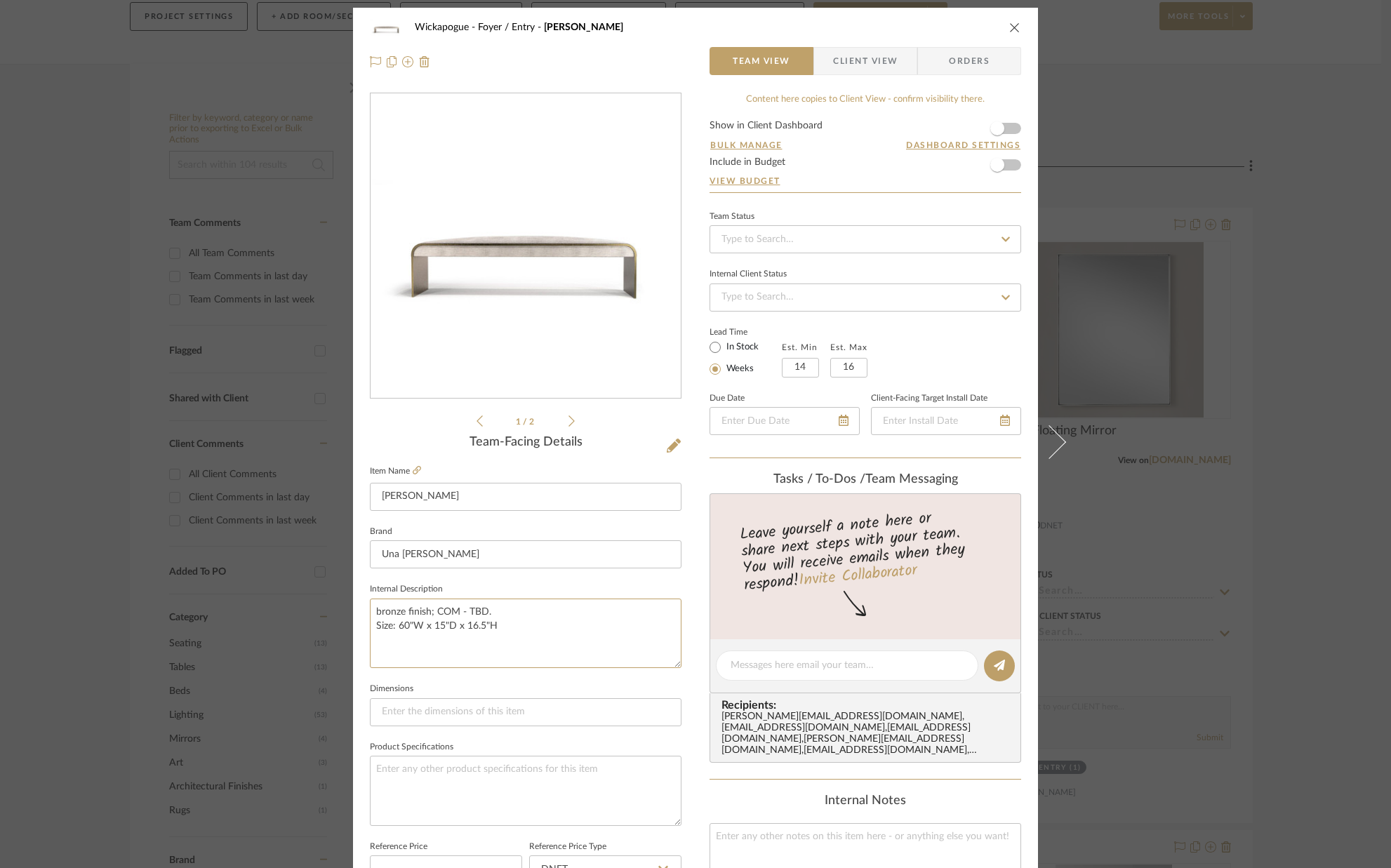
type textarea "bronze finish; COM - TBD. Size: 60"W x 15"D x 16.5"H"
click at [447, 684] on fieldset "Dimensions" at bounding box center [525, 702] width 312 height 47
click at [1010, 25] on icon "close" at bounding box center [1015, 27] width 11 height 11
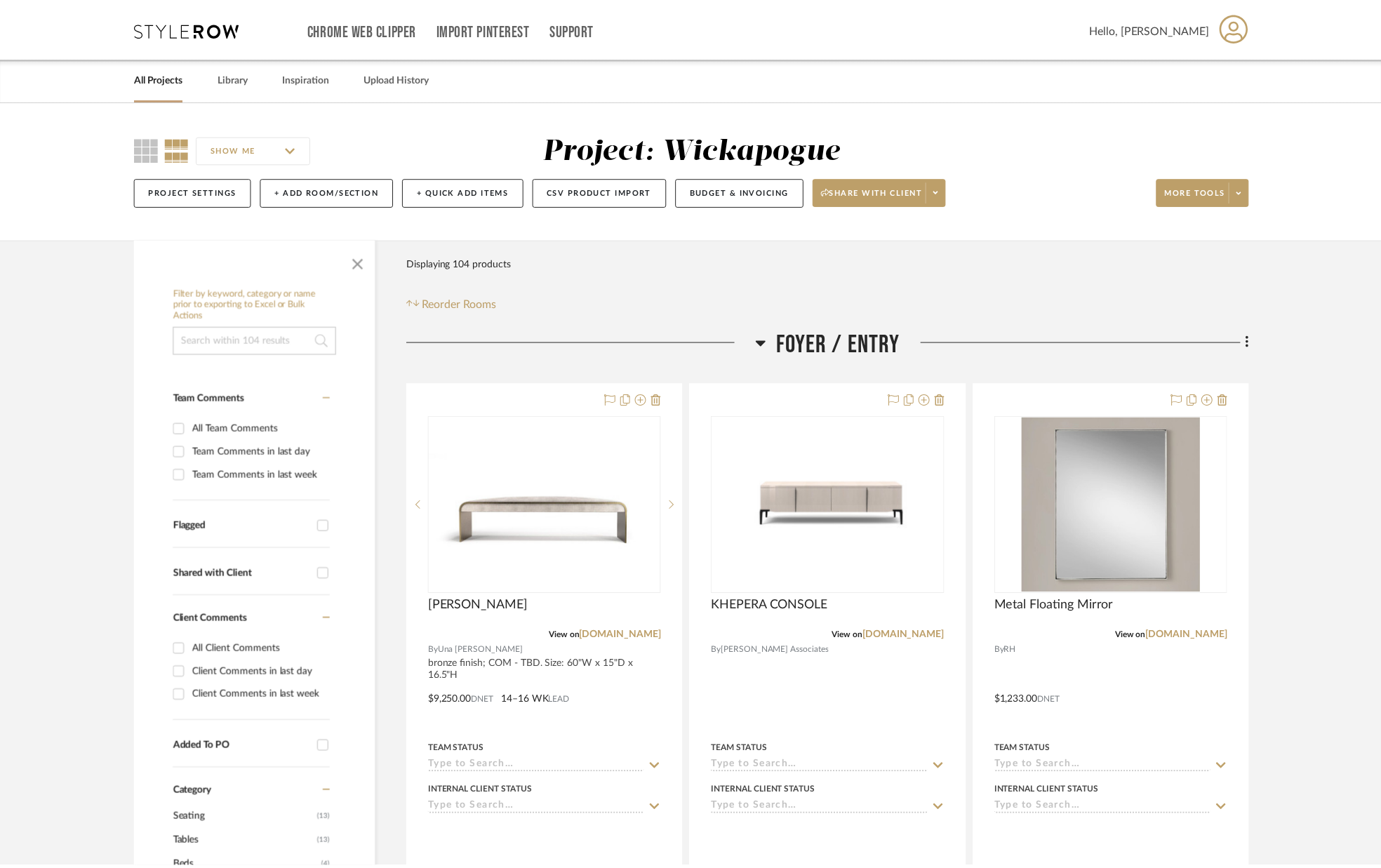
scroll to position [176, 0]
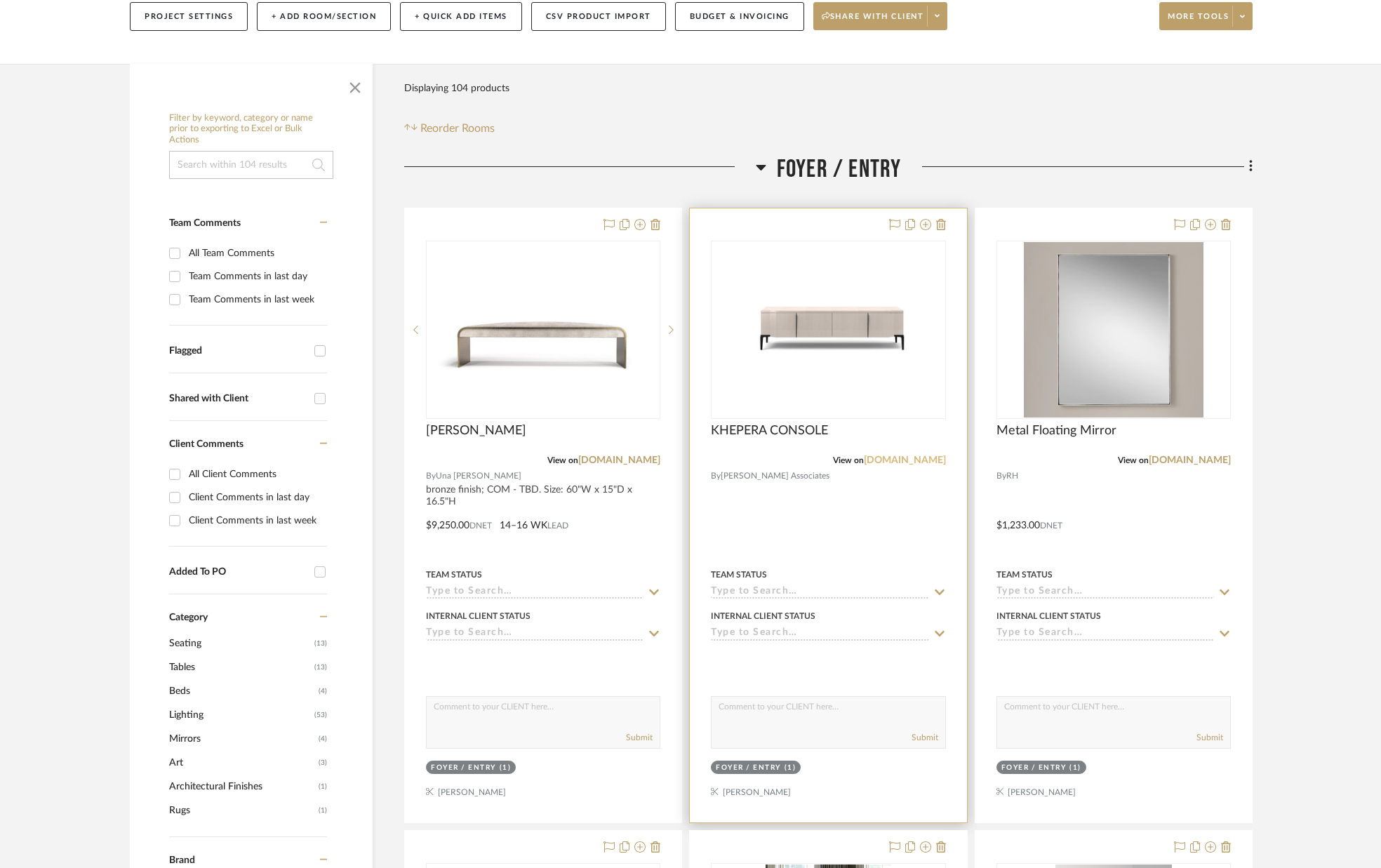
click at [904, 457] on link "[DOMAIN_NAME]" at bounding box center [904, 460] width 82 height 10
click at [822, 321] on img "0" at bounding box center [828, 329] width 231 height 163
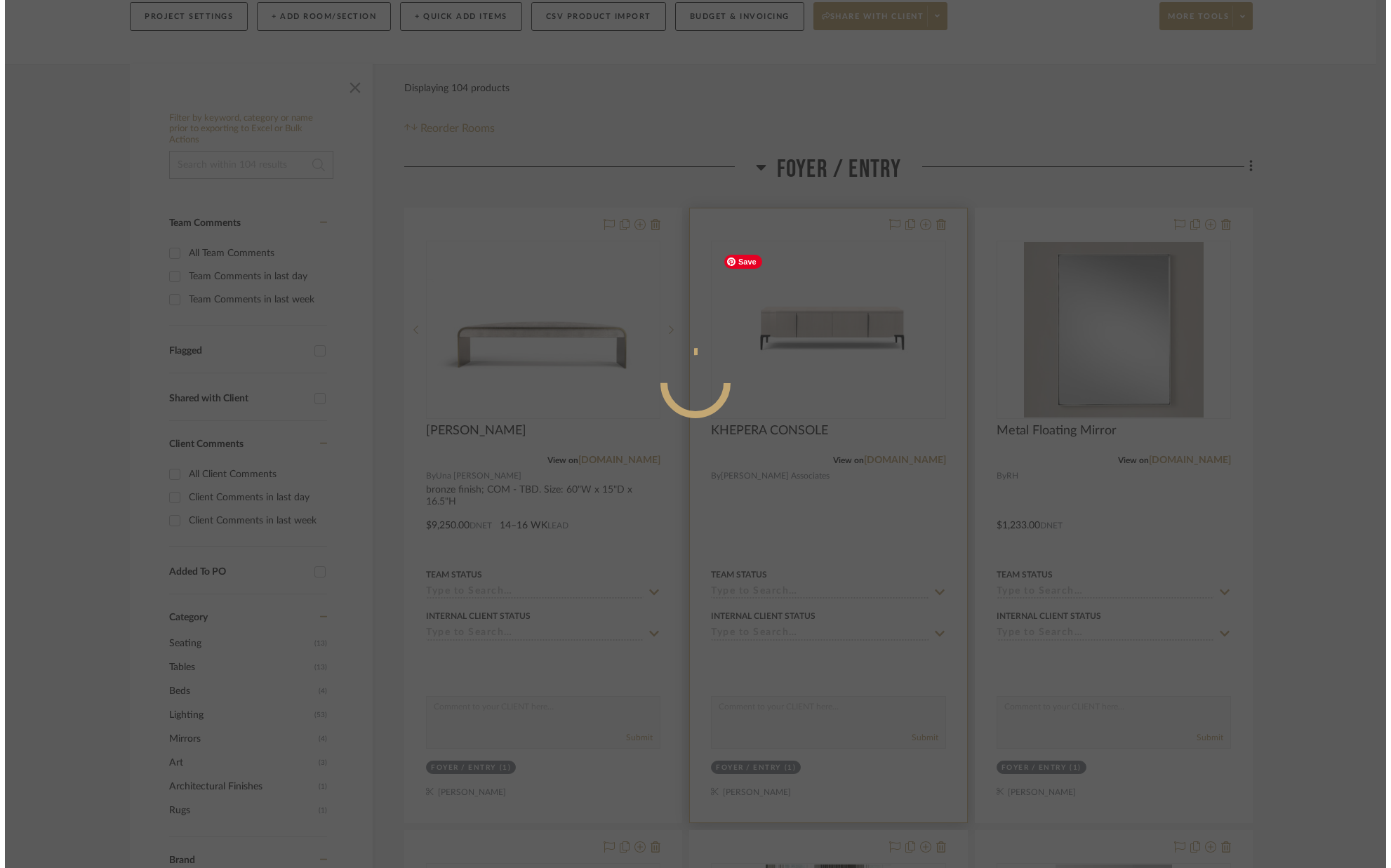
scroll to position [0, 0]
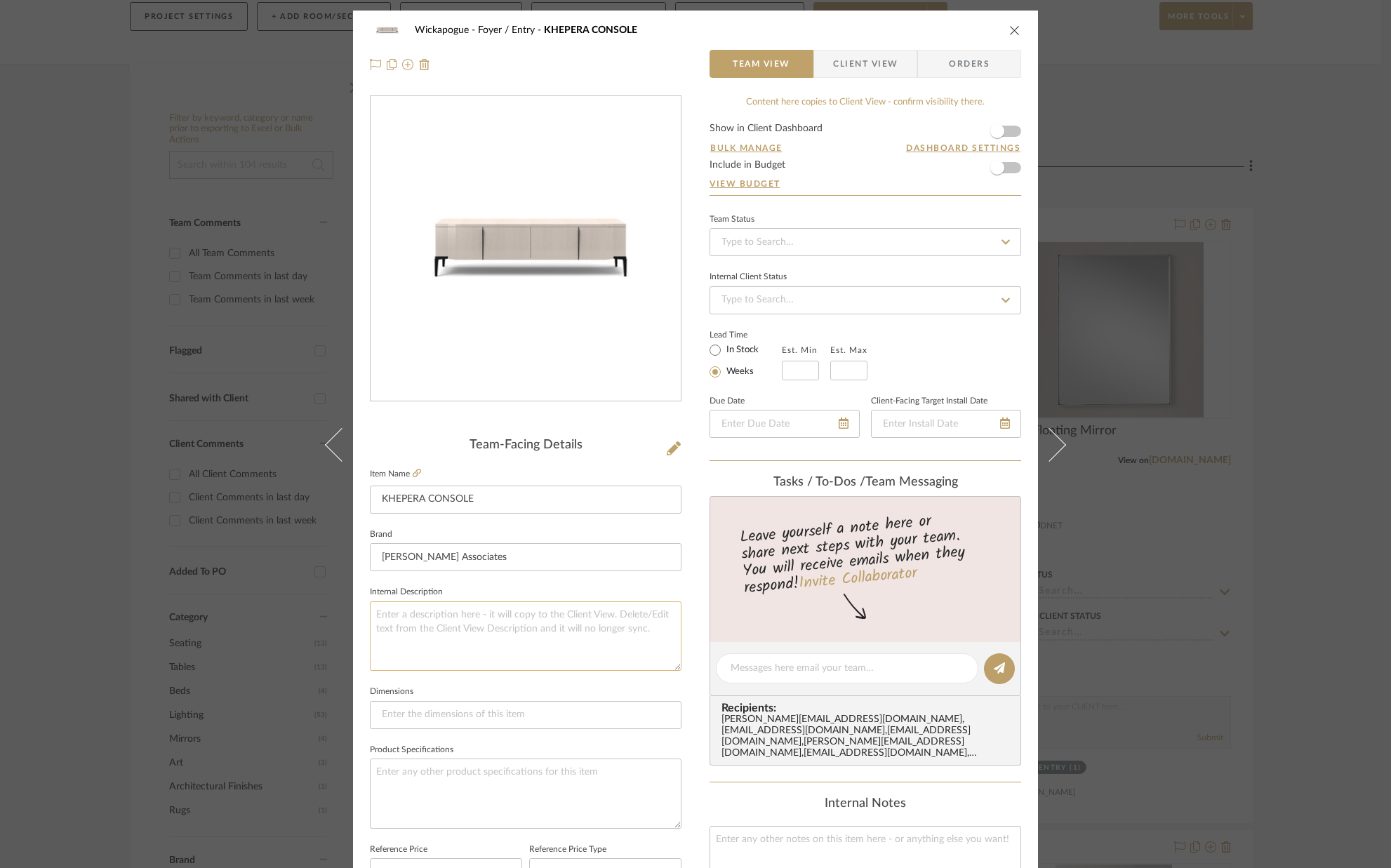
click at [462, 629] on textarea at bounding box center [525, 636] width 312 height 70
type textarea "S"
type textarea "Finish:"
type textarea "Finish: Snowdrift Oak."
type textarea "Finish: Snowdrift Oak. Size: 60``W x 20.5``D."
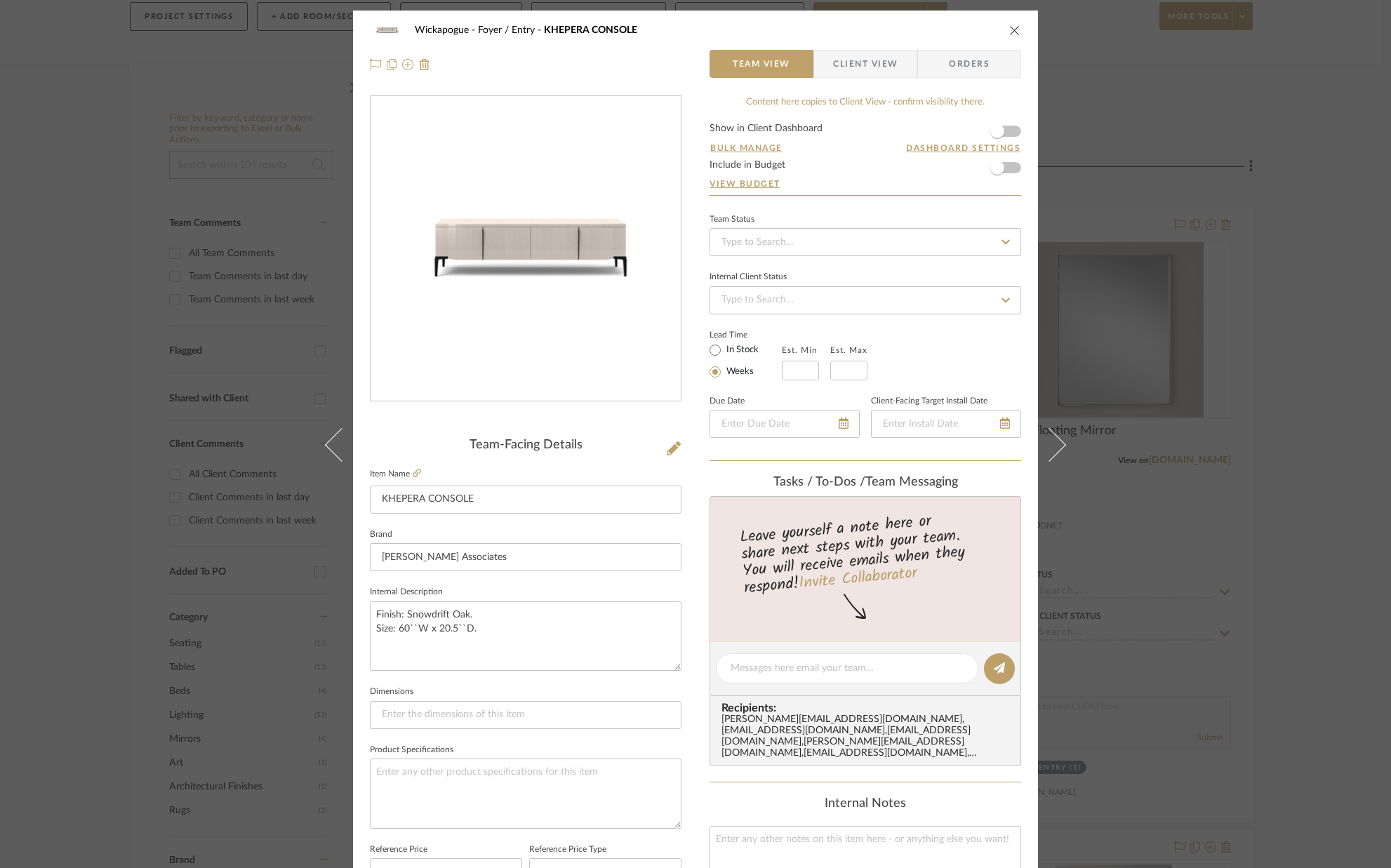
click at [629, 682] on fieldset "Dimensions" at bounding box center [525, 705] width 312 height 47
click at [1011, 26] on icon "close" at bounding box center [1015, 30] width 11 height 11
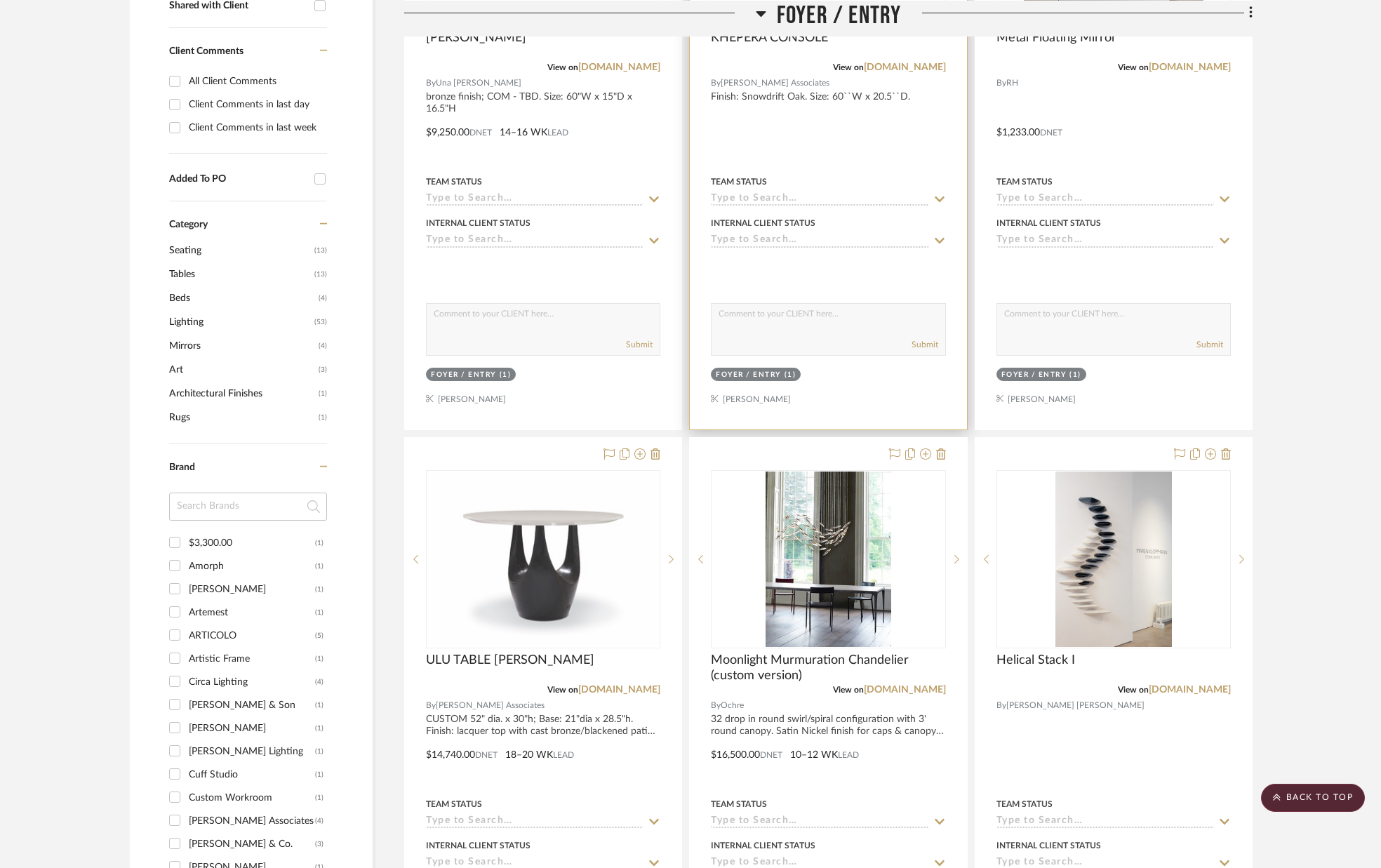
scroll to position [567, 0]
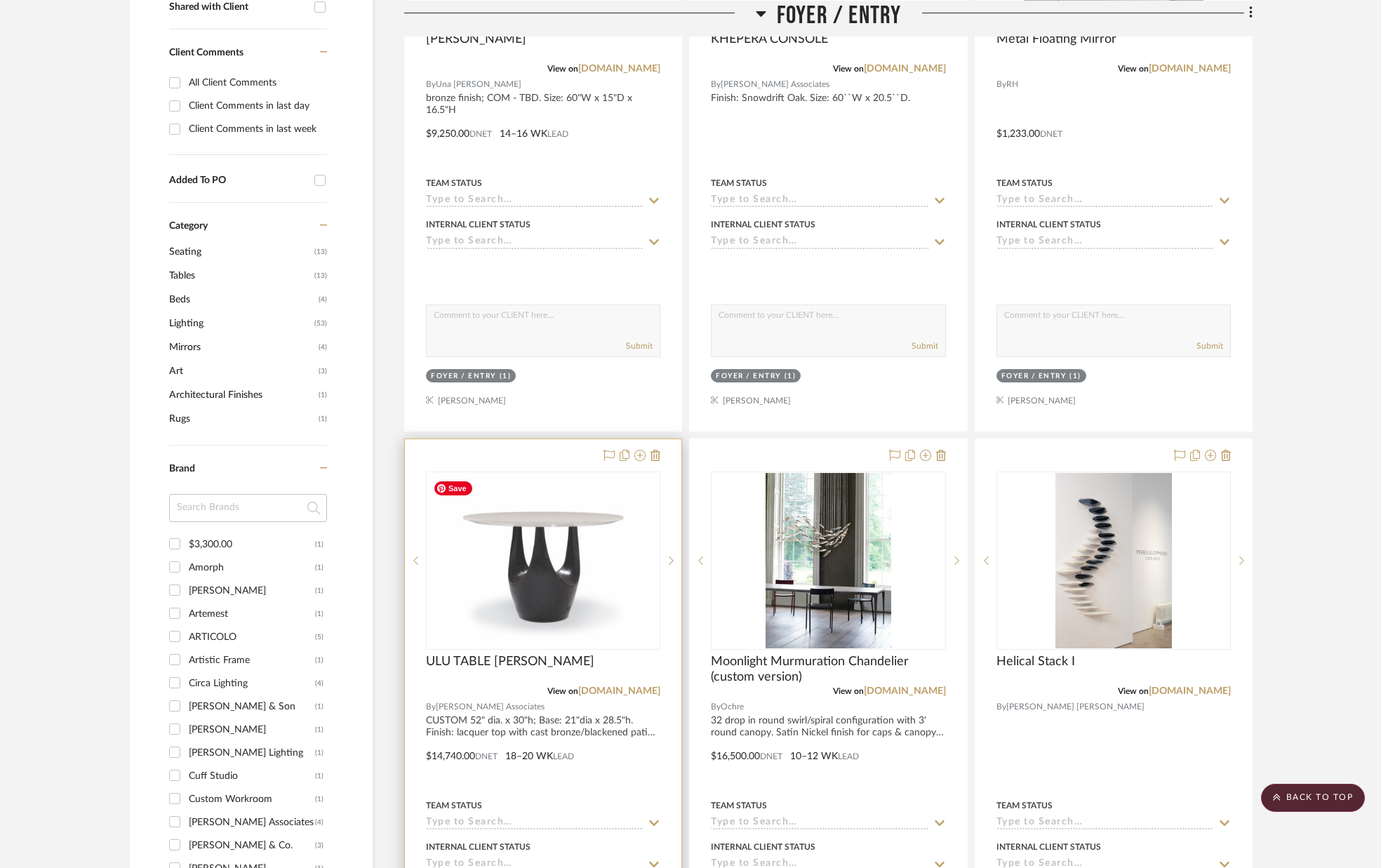
click at [582, 519] on img "0" at bounding box center [543, 560] width 231 height 172
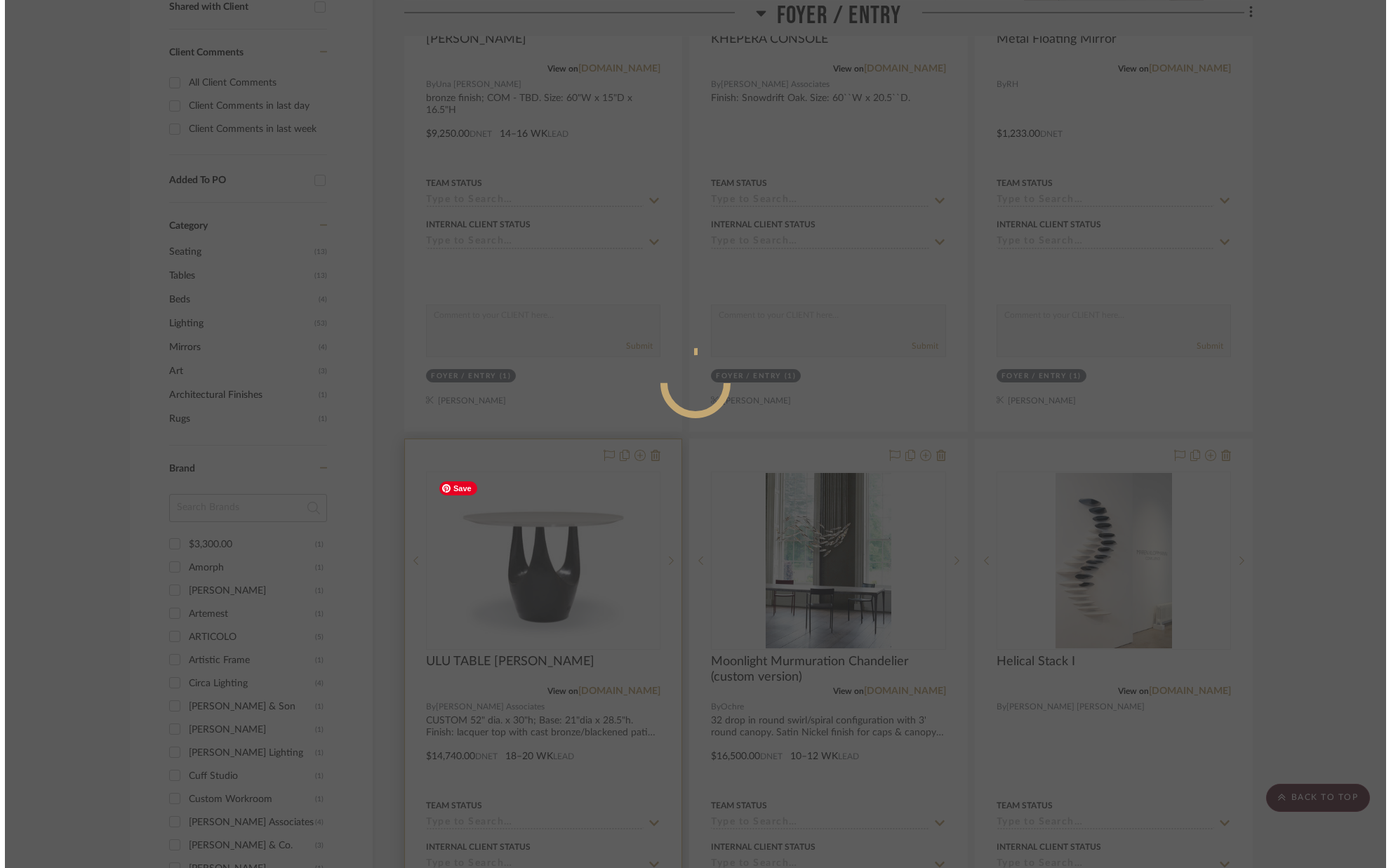
scroll to position [0, 0]
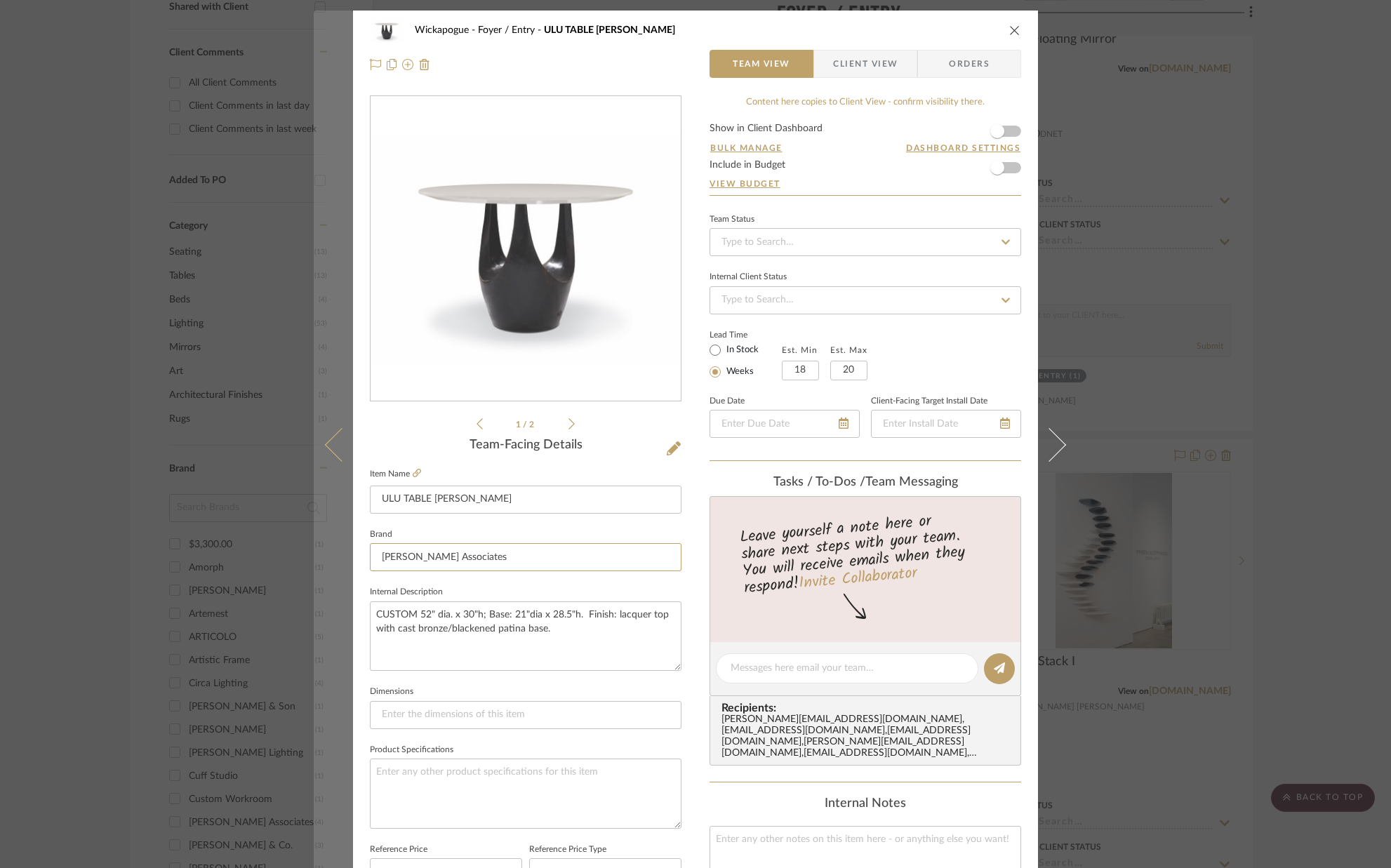
drag, startPoint x: 466, startPoint y: 558, endPoint x: 340, endPoint y: 559, distance: 126.0
click at [341, 560] on mat-dialog-content "Wickapogue Foyer / Entry ULU TABLE [PERSON_NAME] Team View Client View Orders F…" at bounding box center [695, 658] width 763 height 1296
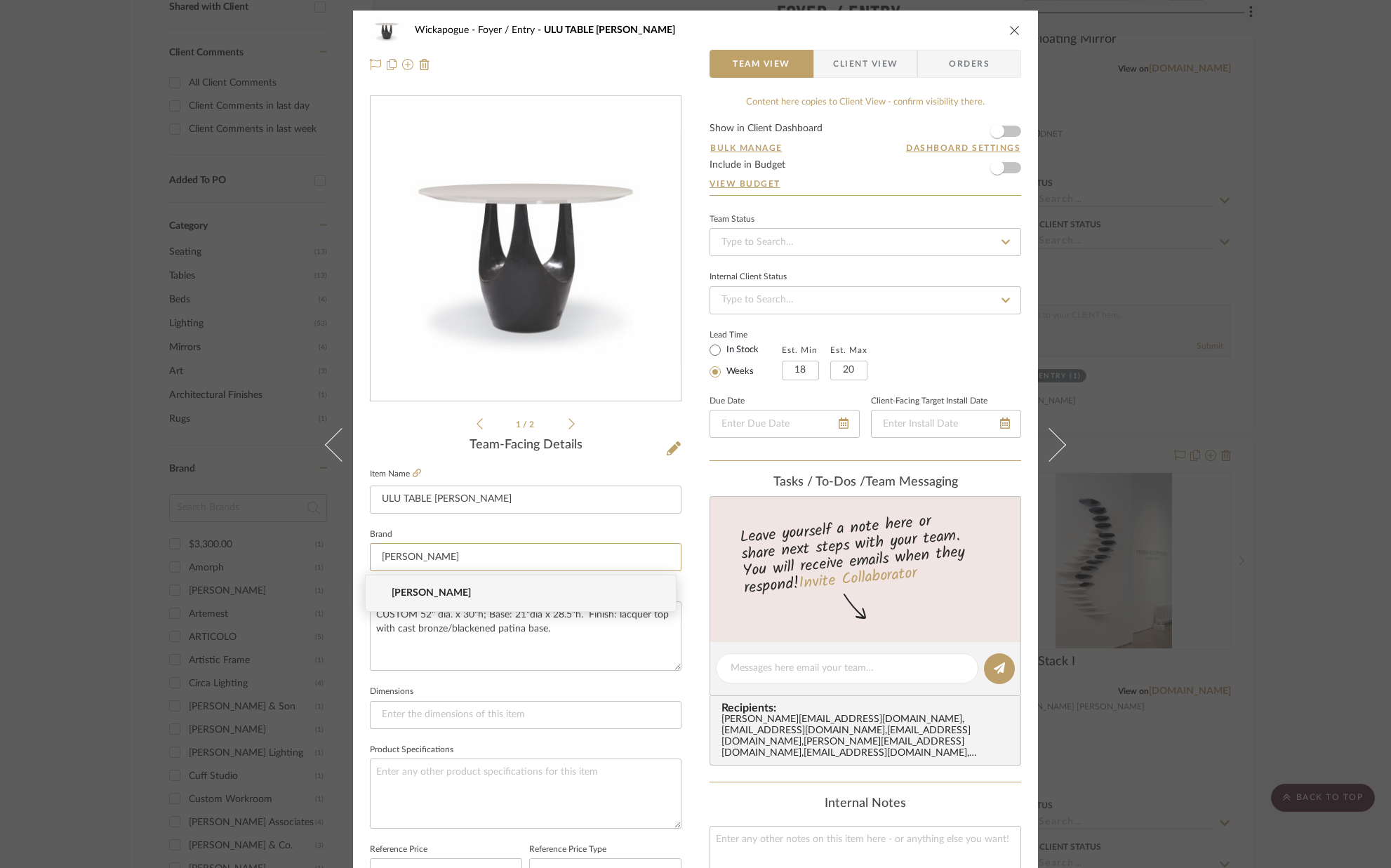
type input "[PERSON_NAME]"
click at [397, 588] on span "[PERSON_NAME]" at bounding box center [526, 594] width 269 height 12
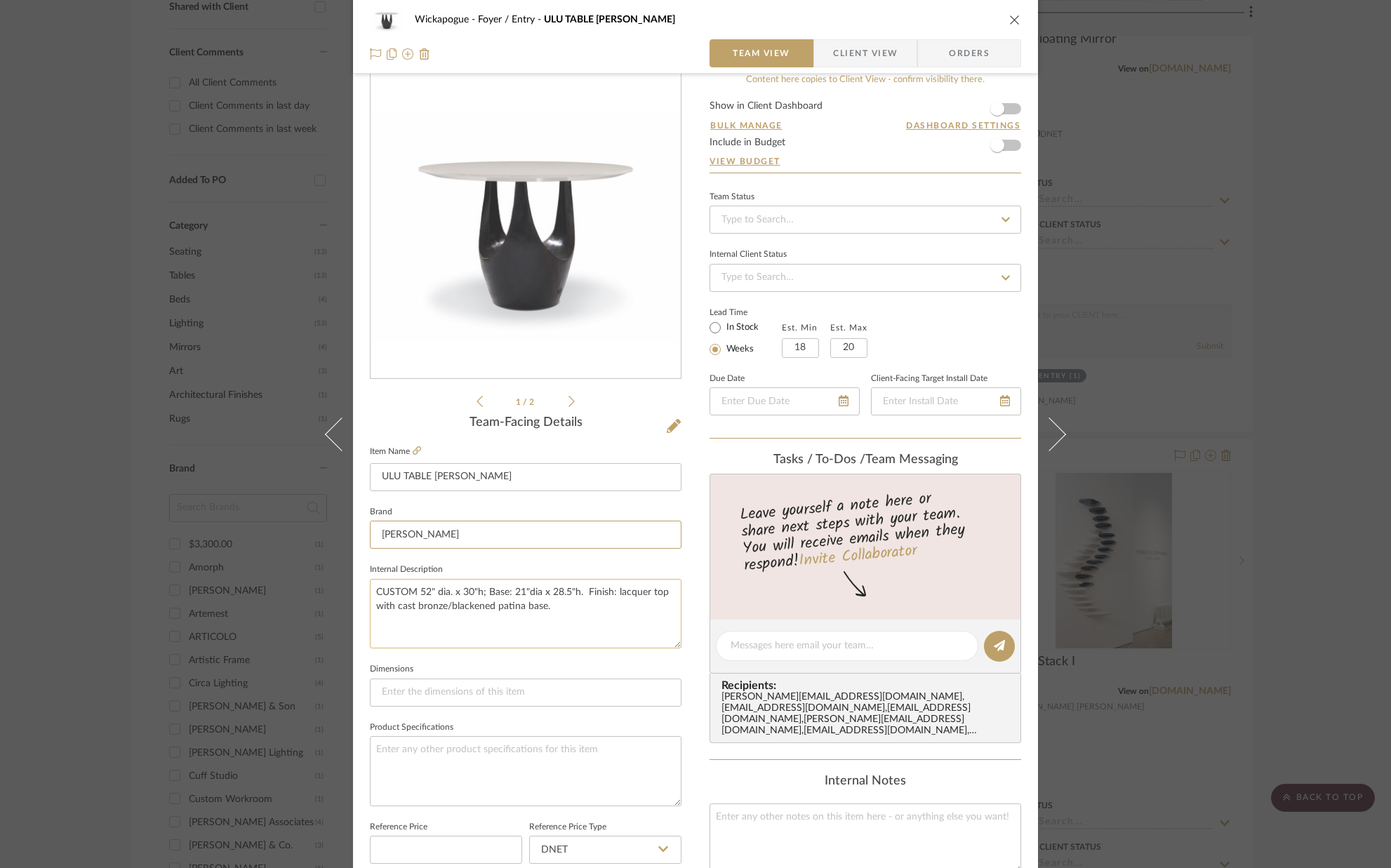
scroll to position [24, 0]
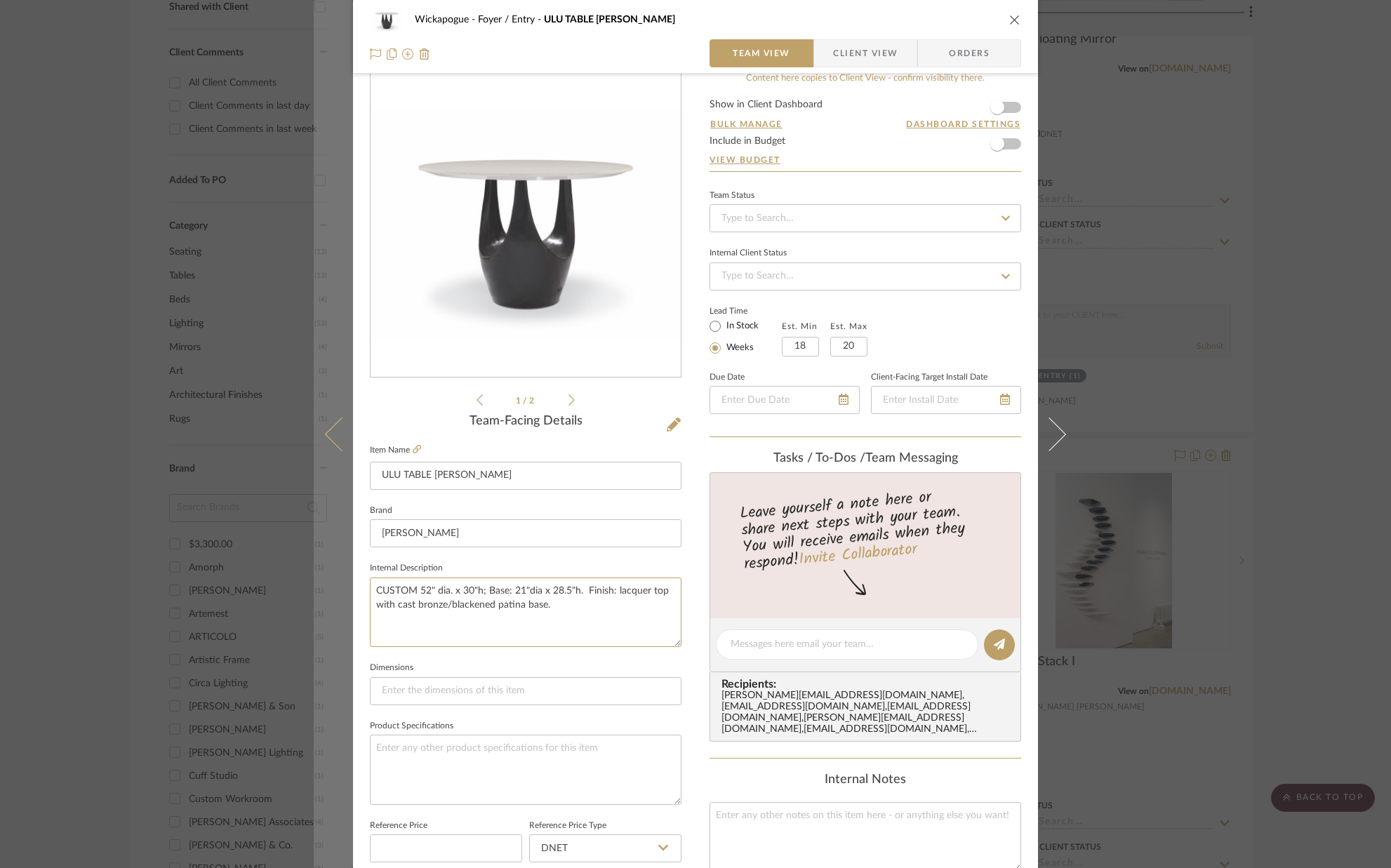
drag, startPoint x: 578, startPoint y: 591, endPoint x: 312, endPoint y: 592, distance: 266.0
click at [317, 593] on mat-dialog-content "Wickapogue Foyer / Entry ULU TABLE [PERSON_NAME] Team View Client View Orders F…" at bounding box center [695, 634] width 763 height 1296
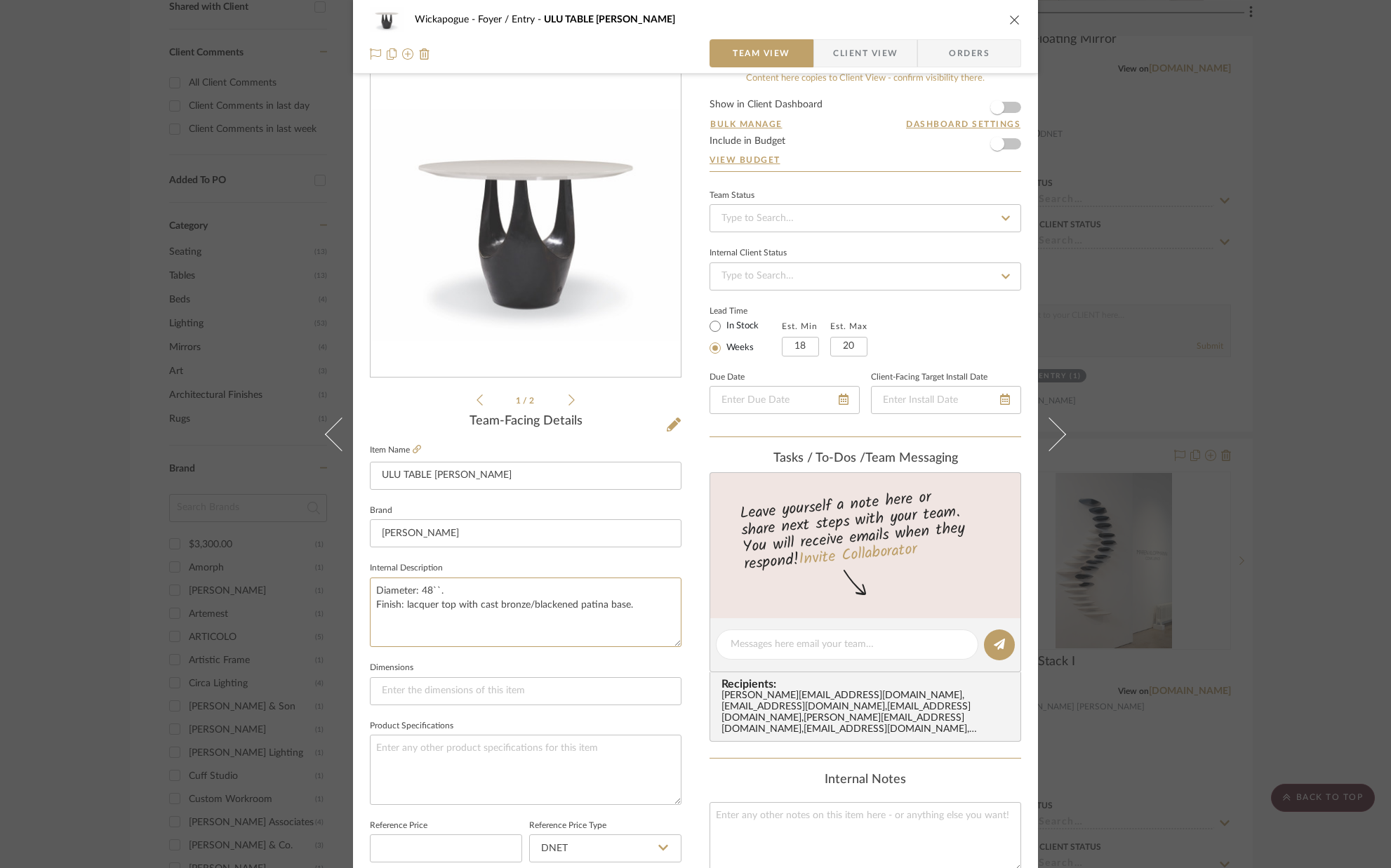
type textarea "Diameter: 48``. Finish: lacquer top with cast bronze/blackened patina base."
click at [444, 662] on fieldset "Dimensions" at bounding box center [525, 681] width 312 height 47
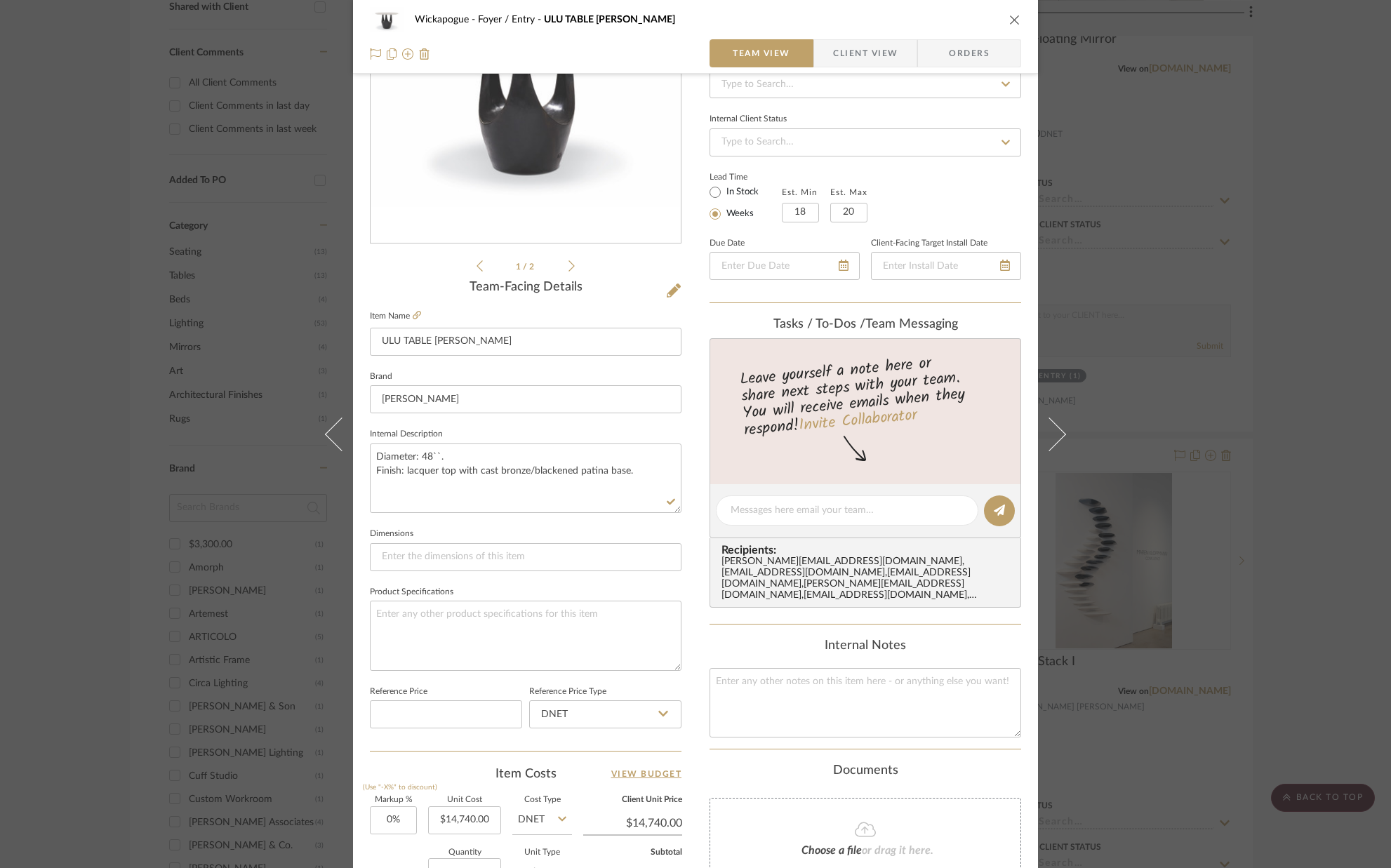
scroll to position [0, 0]
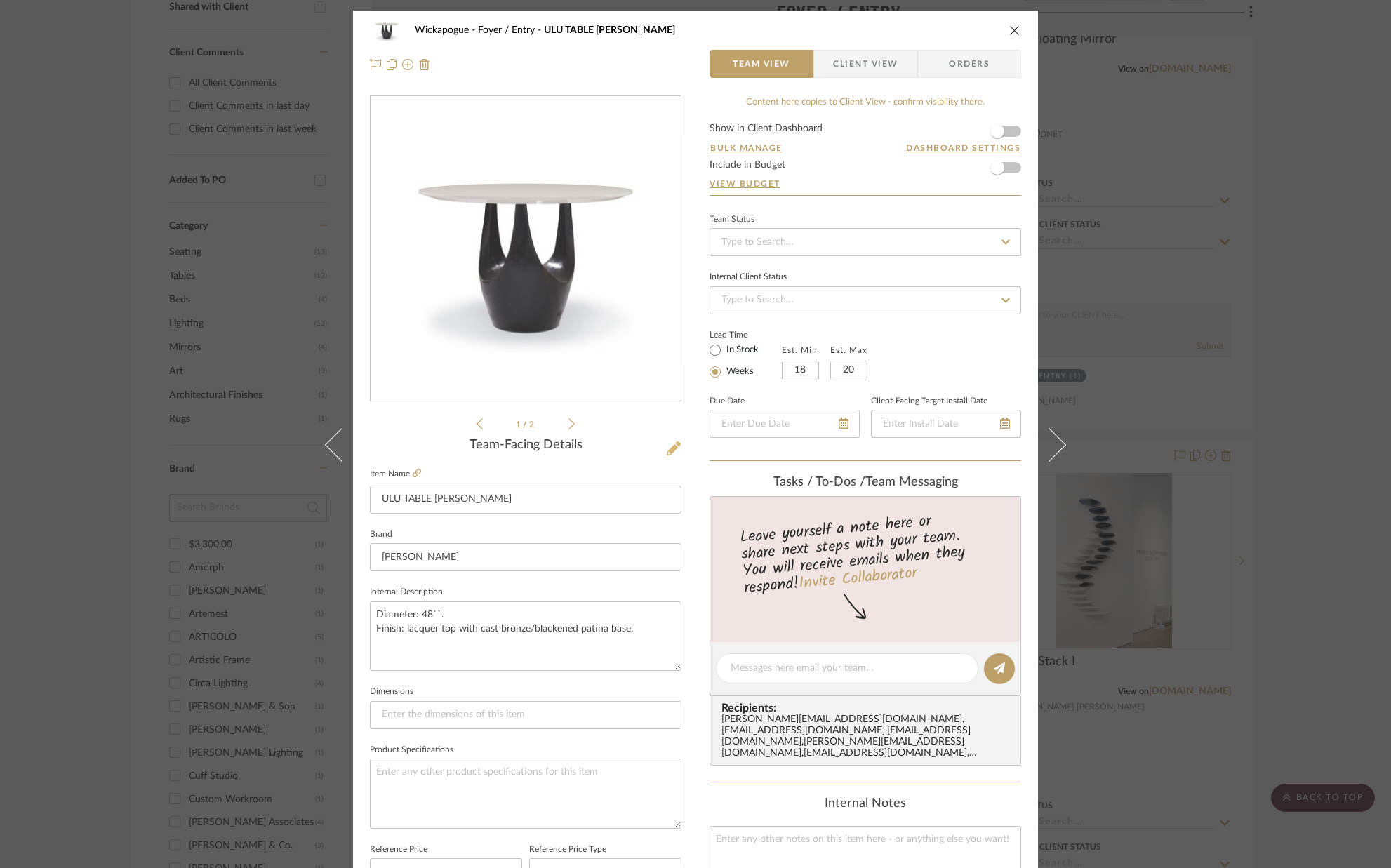
click at [669, 452] on icon at bounding box center [673, 448] width 14 height 14
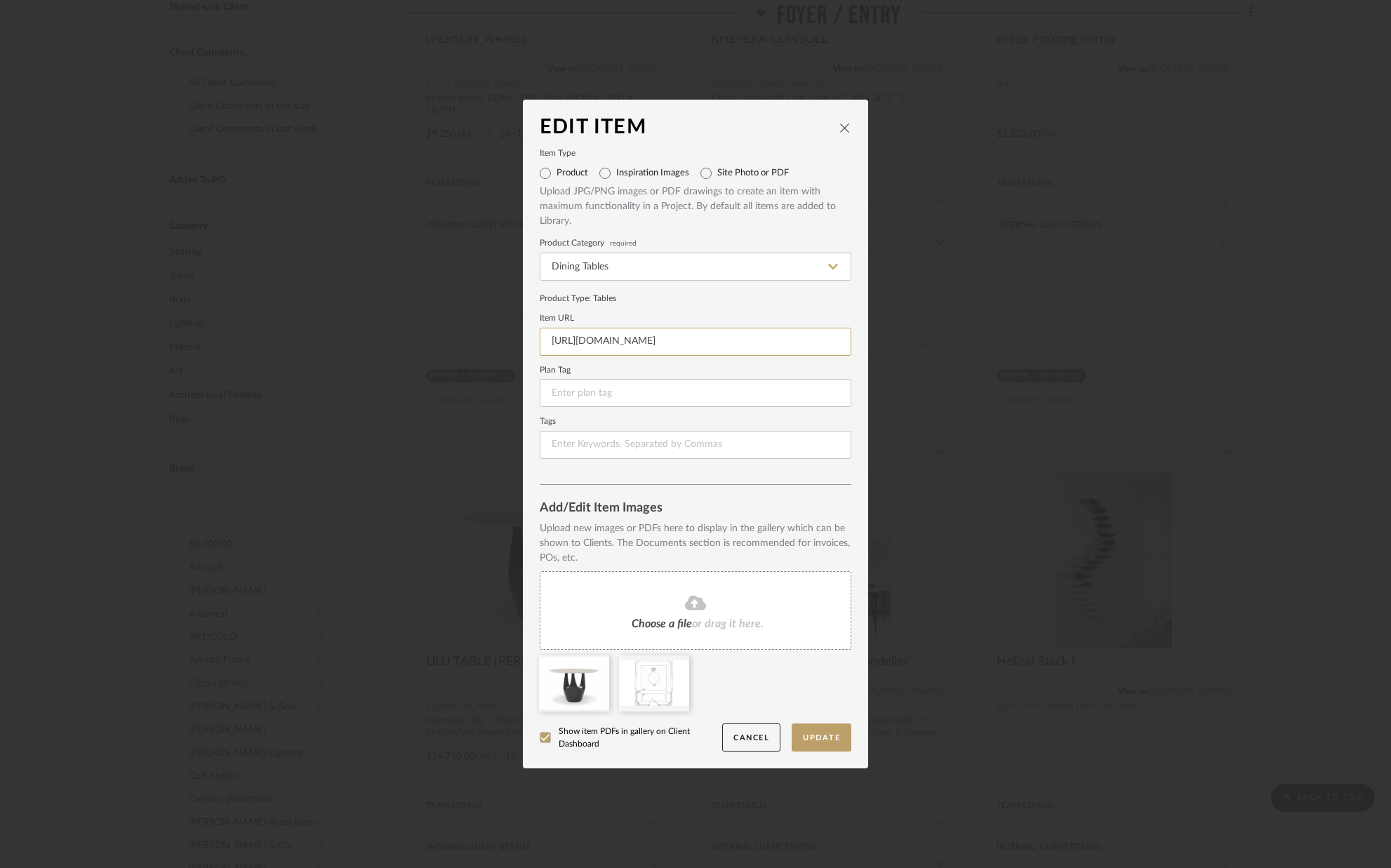
drag, startPoint x: 752, startPoint y: 341, endPoint x: 511, endPoint y: 341, distance: 241.0
click at [513, 341] on div "Edit Item Item Type Product Inspiration Images Site Photo or PDF Upload JPG/PNG…" at bounding box center [696, 434] width 1391 height 868
paste input "[URL][DOMAIN_NAME]"
type input "[URL][DOMAIN_NAME]"
click at [670, 376] on fieldset "Plan Tag" at bounding box center [696, 387] width 312 height 41
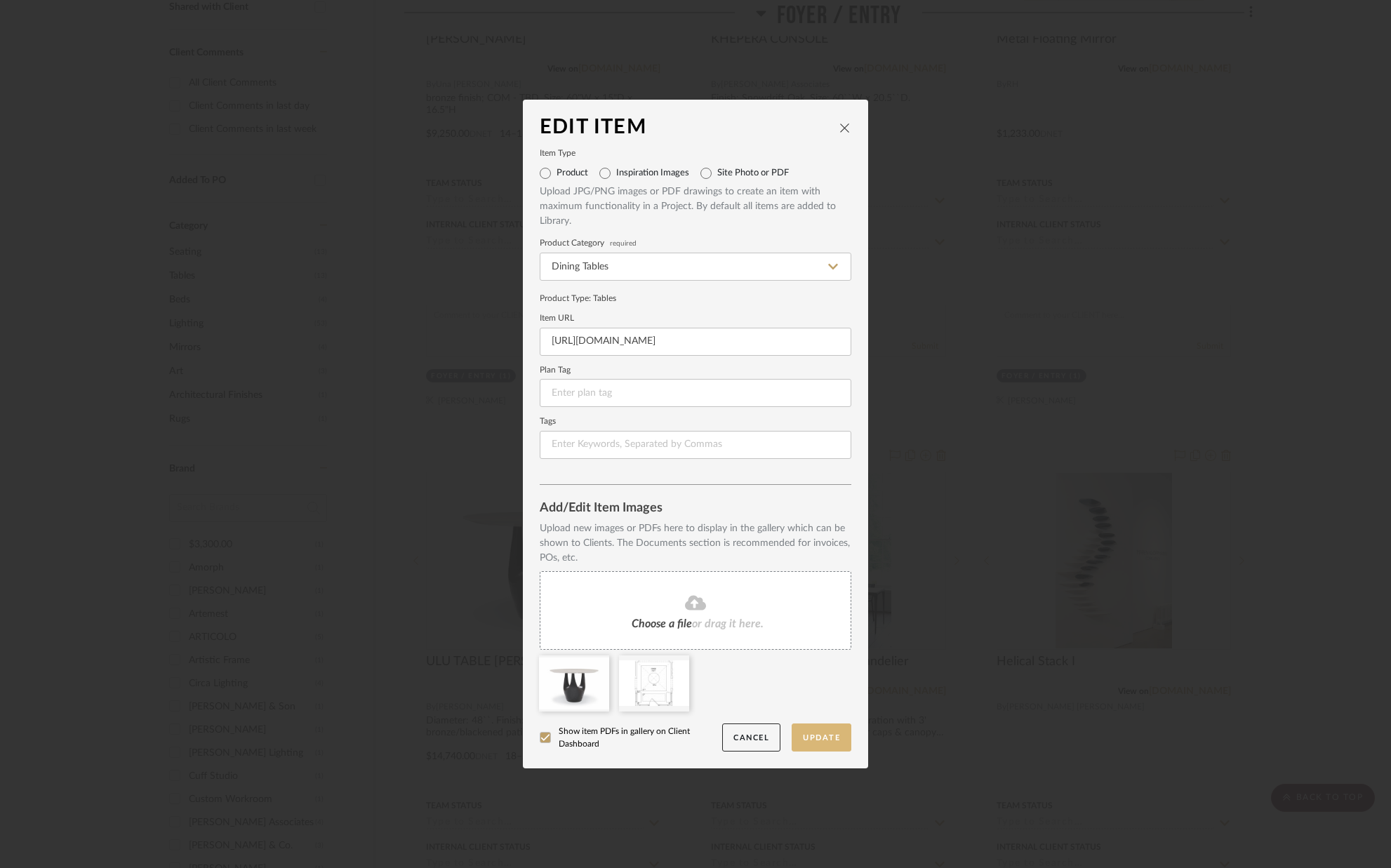
click at [824, 743] on button "Update" at bounding box center [822, 737] width 60 height 29
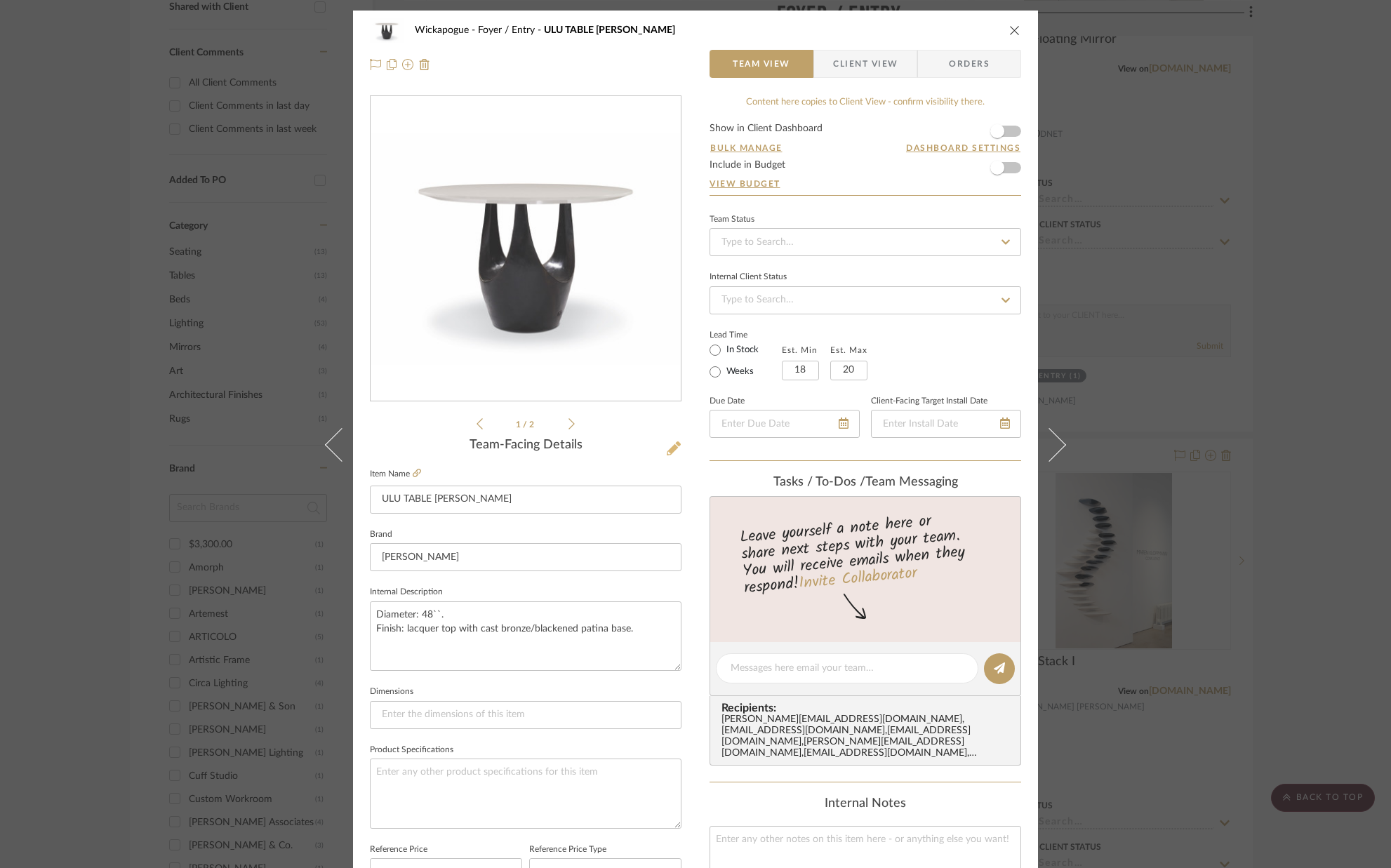
click at [670, 447] on icon at bounding box center [673, 448] width 14 height 14
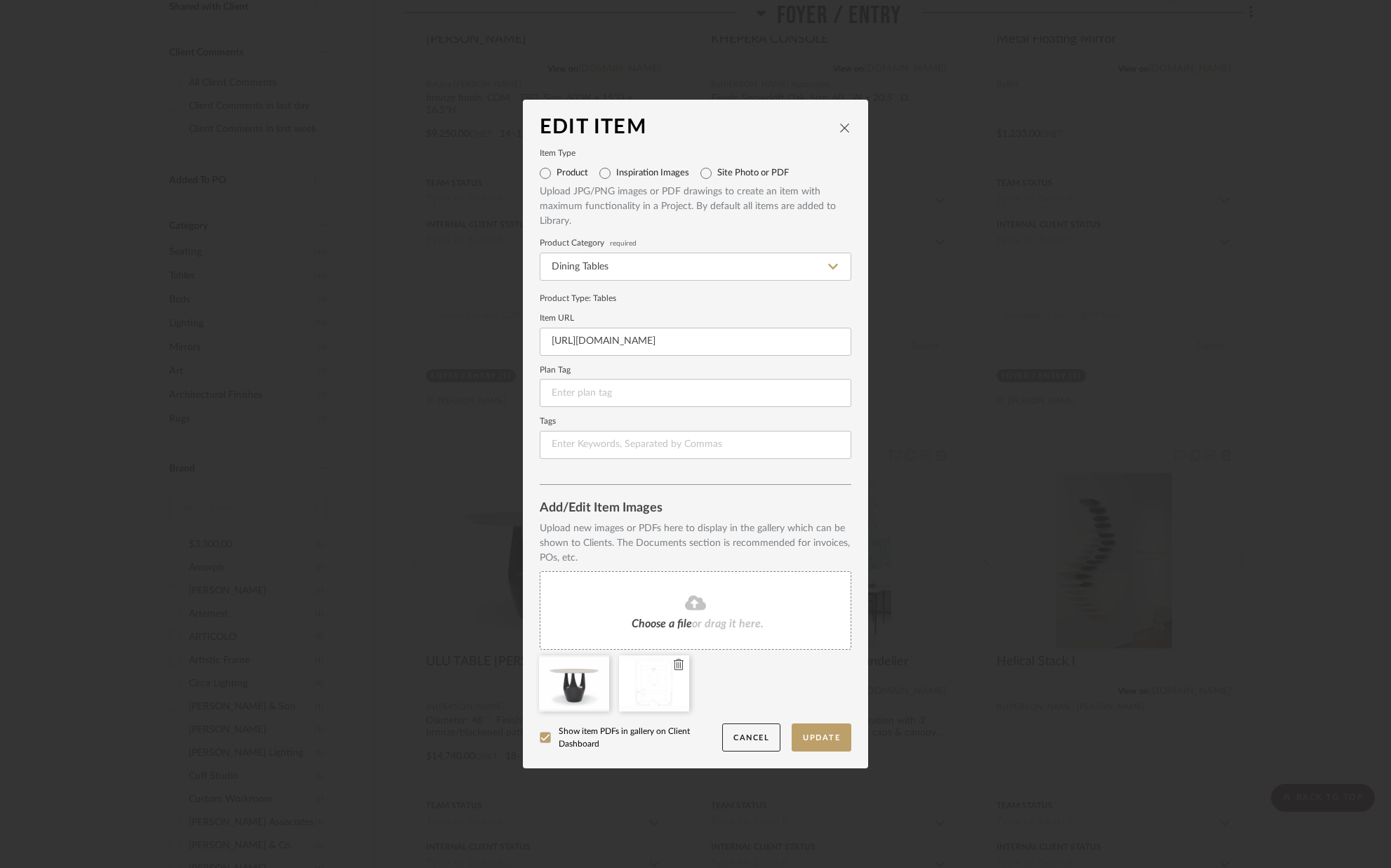
click at [673, 664] on icon at bounding box center [678, 664] width 10 height 11
click at [802, 732] on button "Update" at bounding box center [822, 737] width 60 height 29
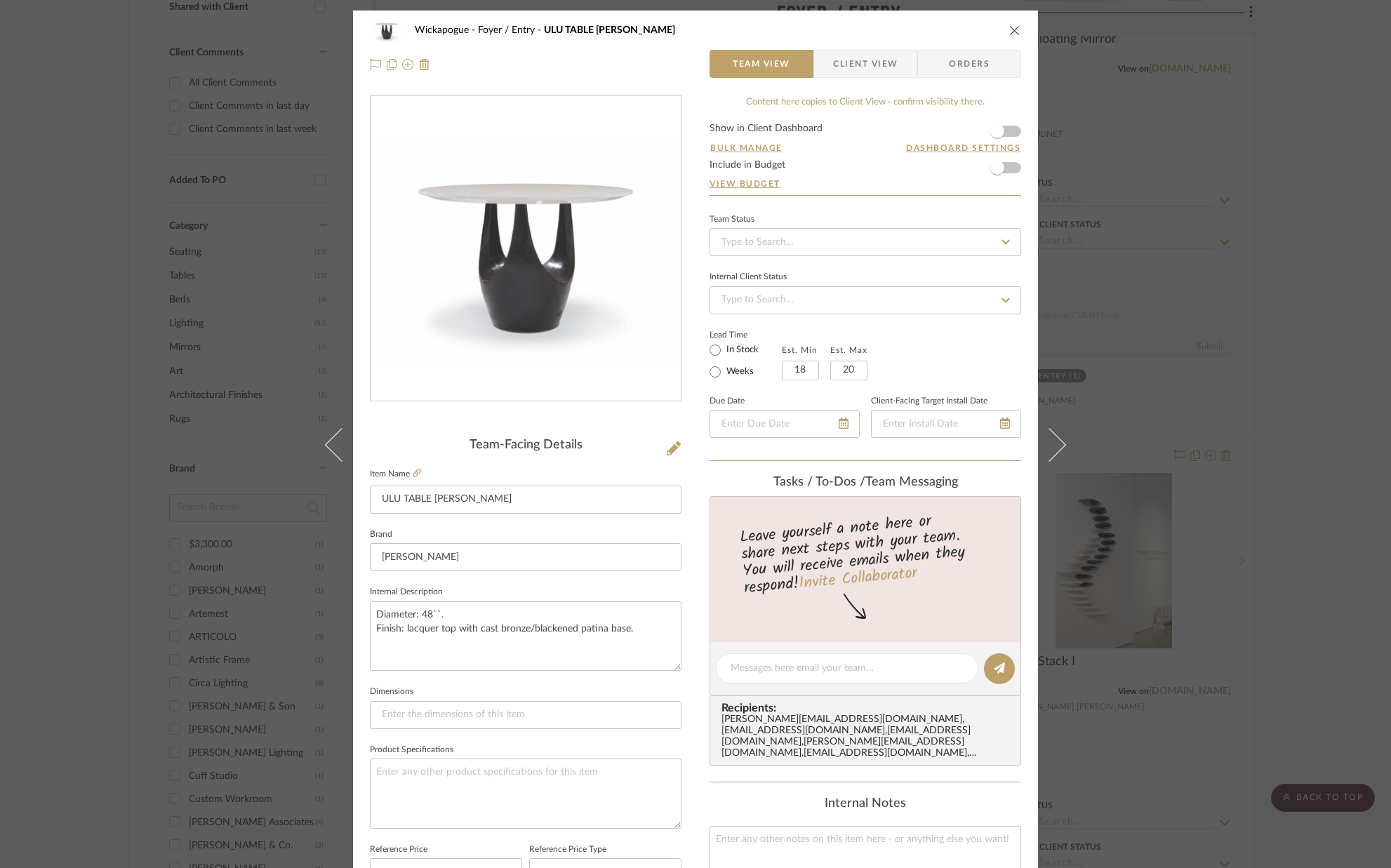
click at [1010, 34] on icon "close" at bounding box center [1015, 30] width 11 height 11
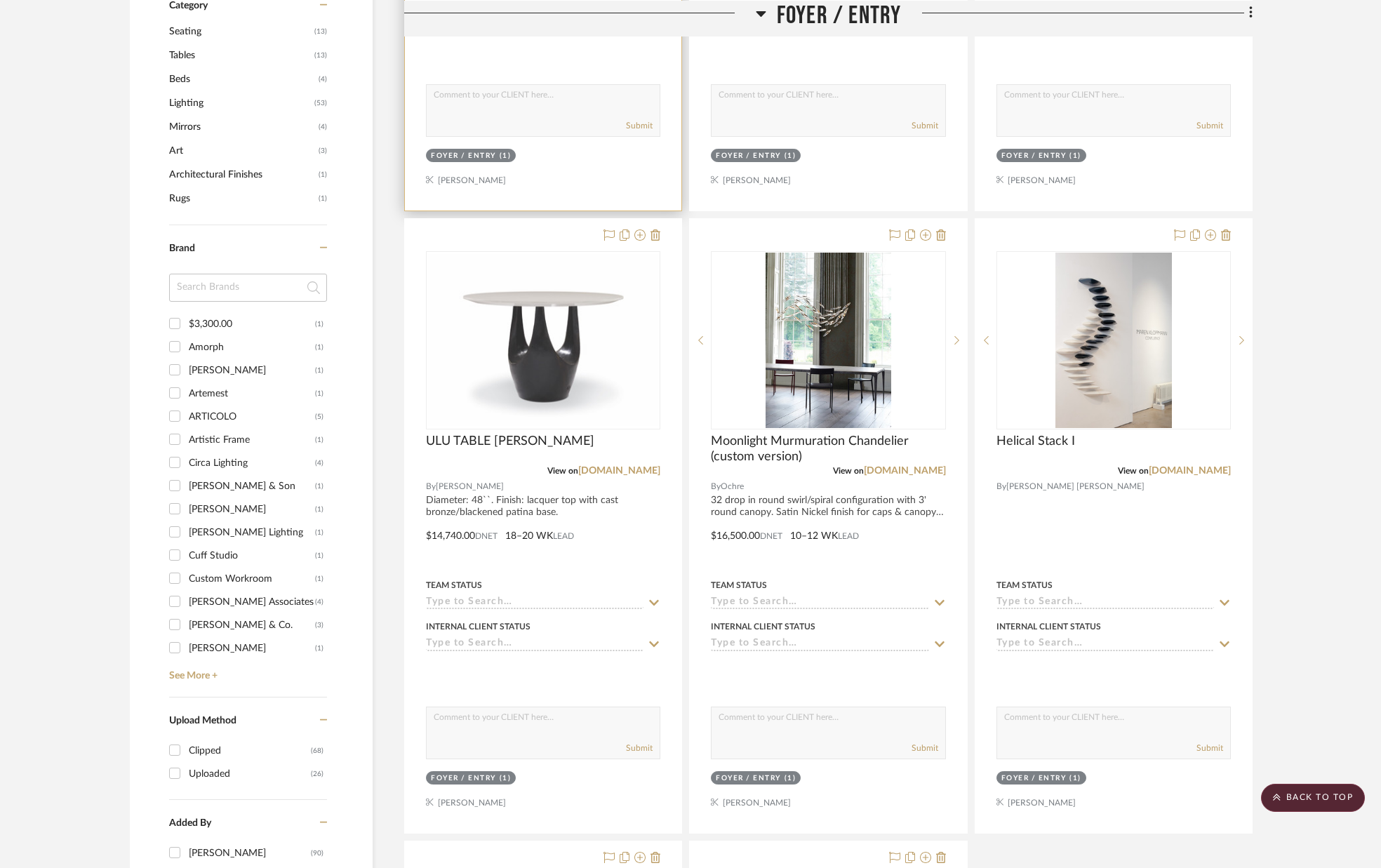
scroll to position [789, 0]
